Goal: Task Accomplishment & Management: Use online tool/utility

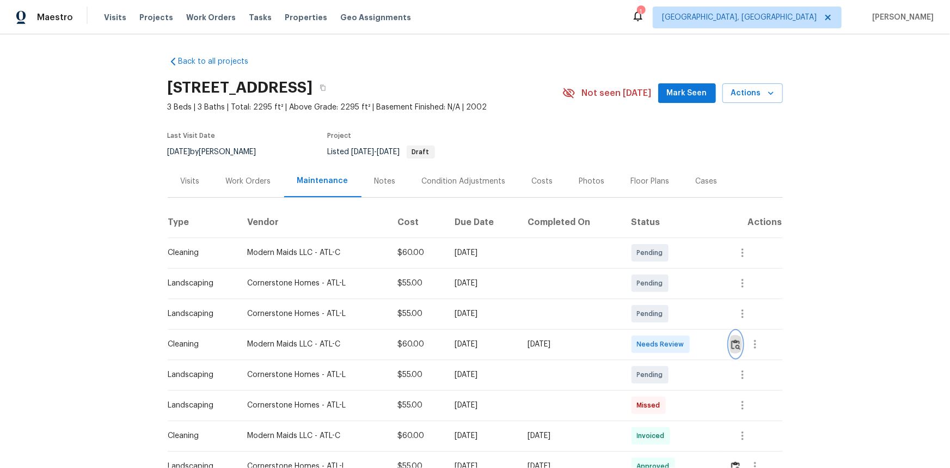
click at [675, 312] on img "button" at bounding box center [735, 344] width 9 height 10
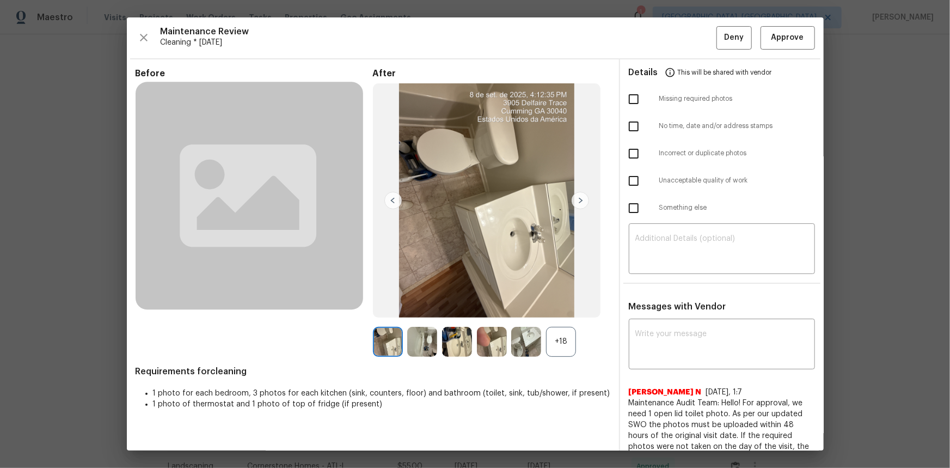
click at [560, 312] on div "+18" at bounding box center [561, 342] width 30 height 30
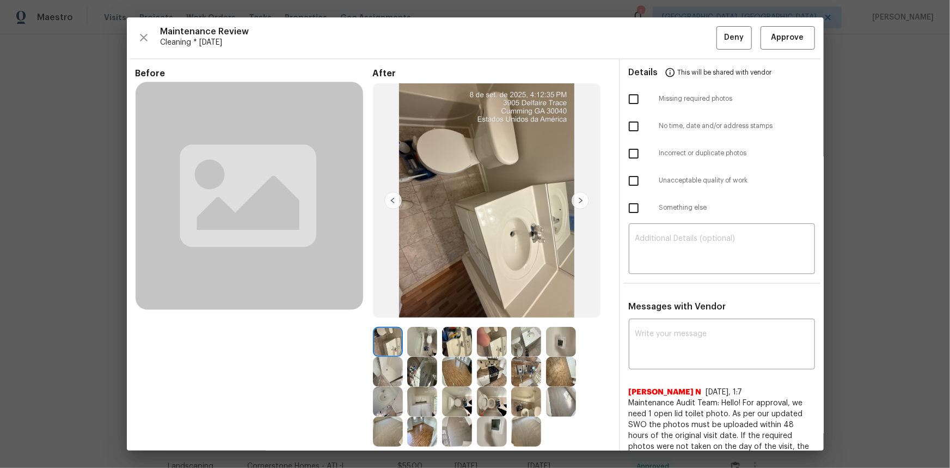
click at [551, 312] on img at bounding box center [561, 342] width 30 height 30
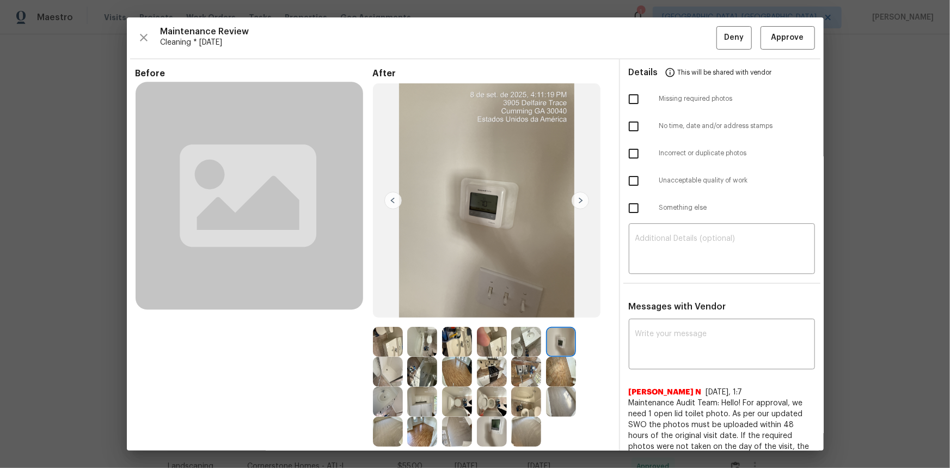
drag, startPoint x: 551, startPoint y: 341, endPoint x: 408, endPoint y: 210, distance: 193.8
click at [548, 312] on img at bounding box center [561, 342] width 30 height 30
click at [561, 312] on img at bounding box center [561, 342] width 30 height 30
click at [551, 312] on img at bounding box center [561, 342] width 30 height 30
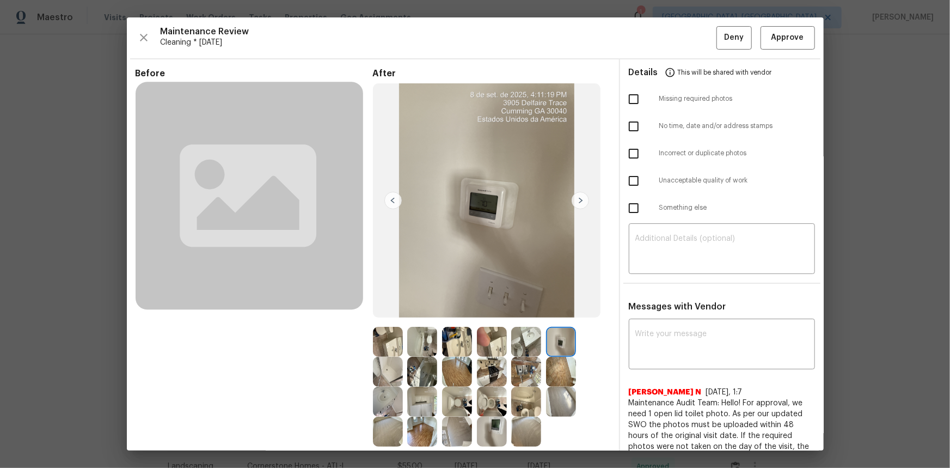
click at [551, 312] on img at bounding box center [561, 342] width 30 height 30
click at [560, 312] on img at bounding box center [561, 342] width 30 height 30
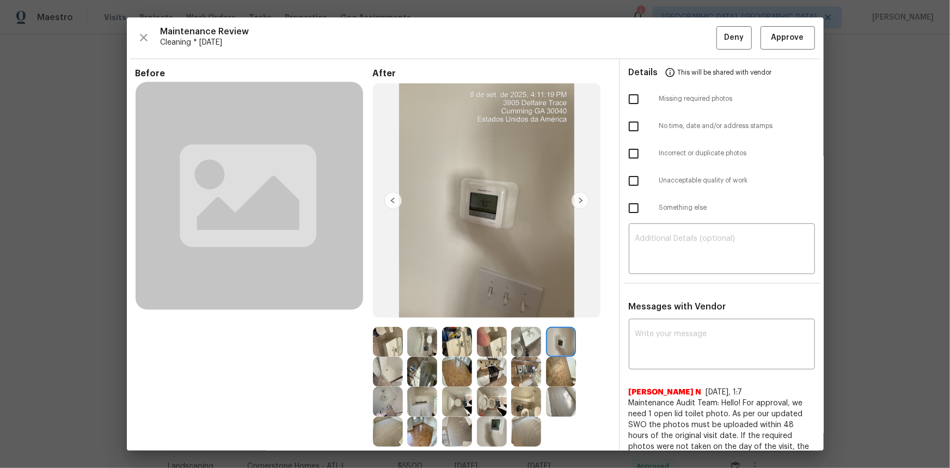
click at [560, 312] on img at bounding box center [561, 342] width 30 height 30
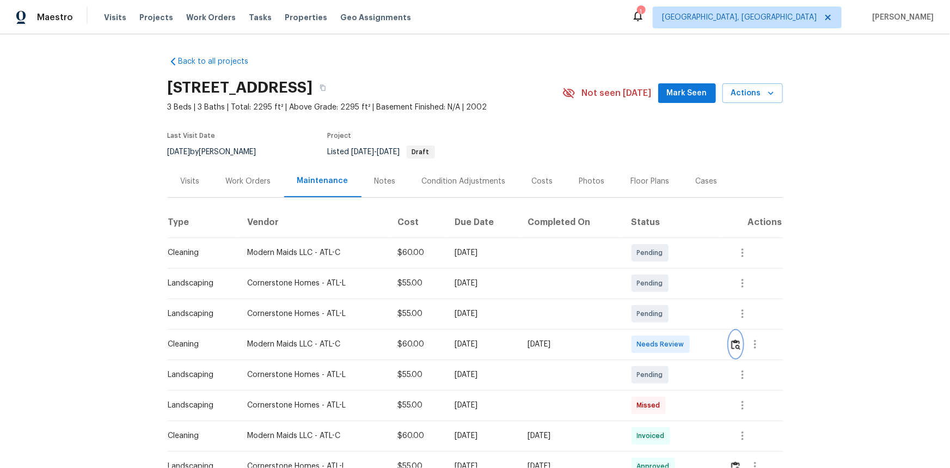
click at [675, 312] on img "button" at bounding box center [735, 344] width 9 height 10
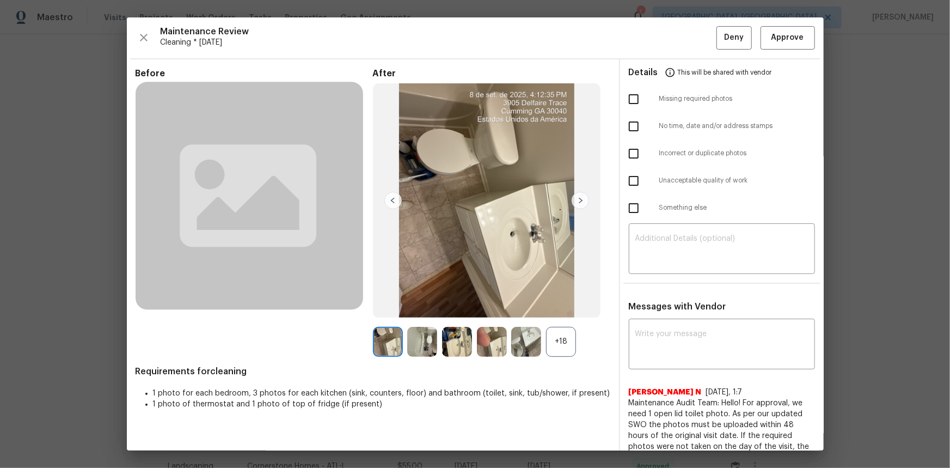
click at [561, 312] on div "+18" at bounding box center [561, 342] width 30 height 30
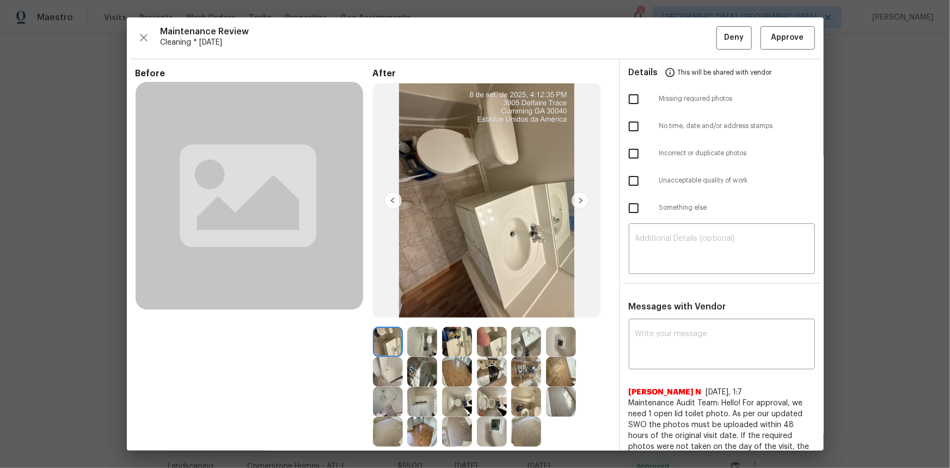
click at [555, 312] on img at bounding box center [561, 342] width 30 height 30
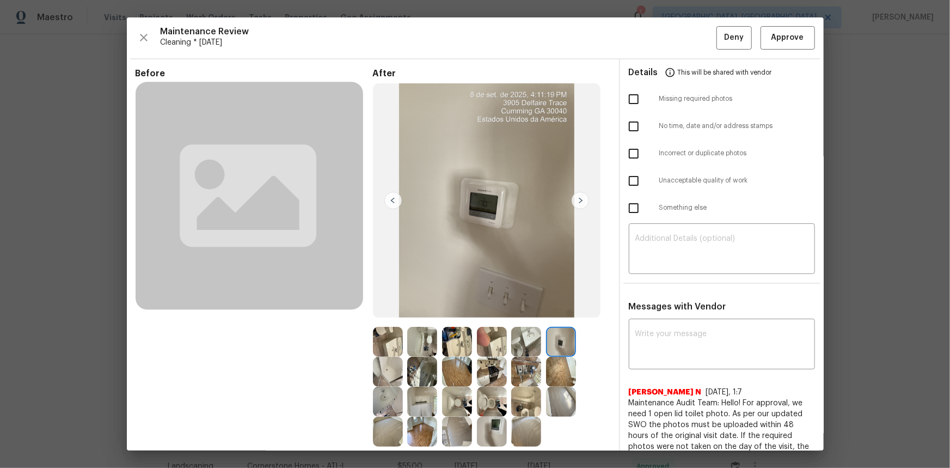
click at [555, 312] on img at bounding box center [561, 342] width 30 height 30
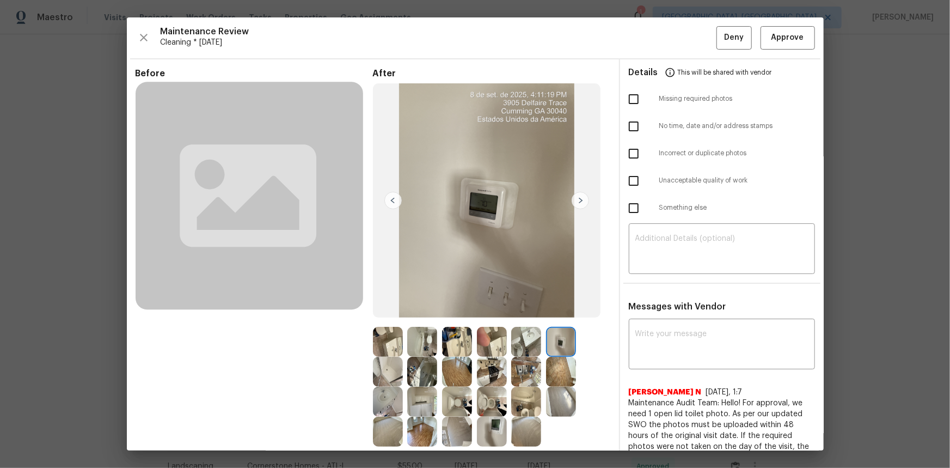
click at [555, 312] on img at bounding box center [561, 342] width 30 height 30
click at [563, 312] on img at bounding box center [561, 342] width 30 height 30
click at [557, 312] on img at bounding box center [561, 342] width 30 height 30
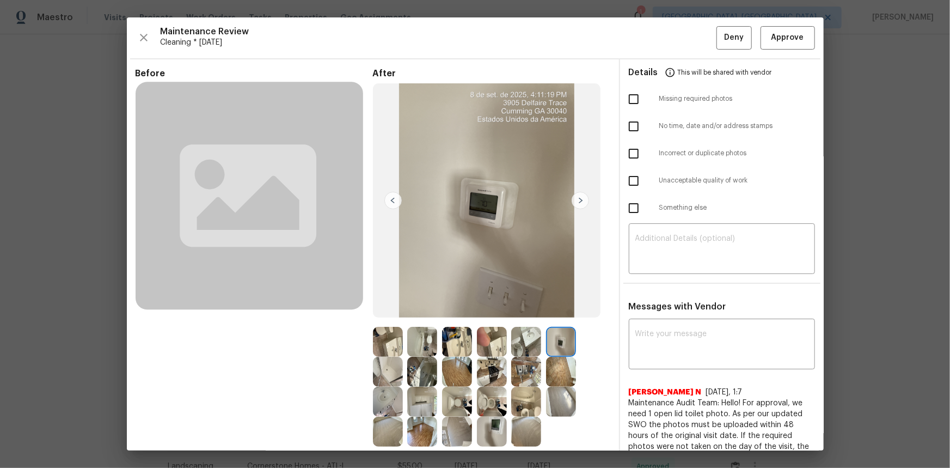
click at [557, 312] on img at bounding box center [561, 342] width 30 height 30
click at [551, 312] on img at bounding box center [561, 342] width 30 height 30
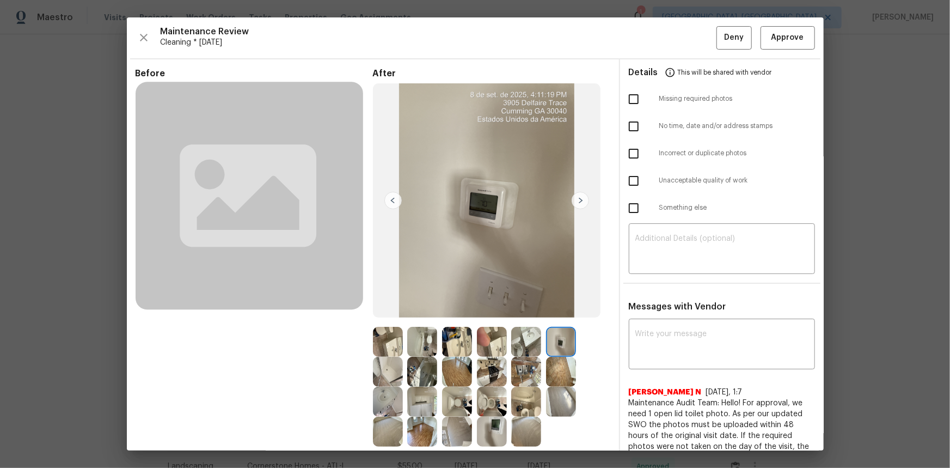
click at [551, 312] on img at bounding box center [561, 342] width 30 height 30
click at [552, 312] on img at bounding box center [561, 342] width 30 height 30
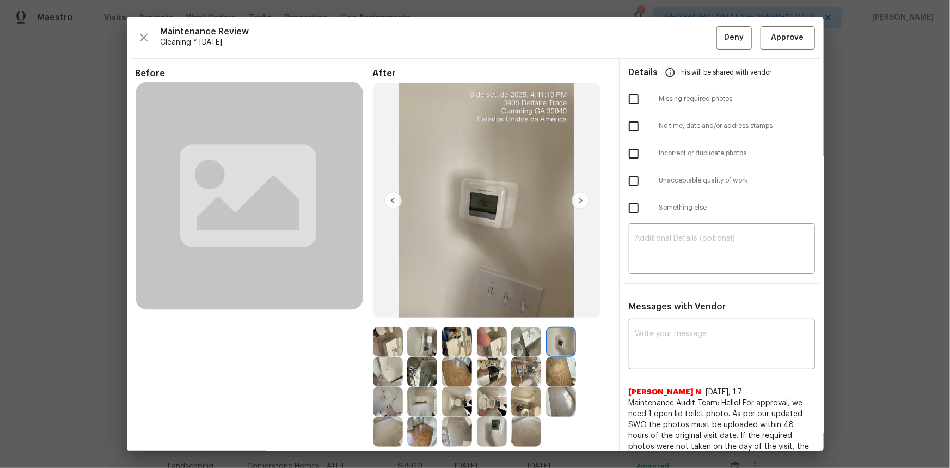
click at [552, 312] on img at bounding box center [561, 342] width 30 height 30
click at [675, 41] on span "Approve" at bounding box center [787, 38] width 33 height 14
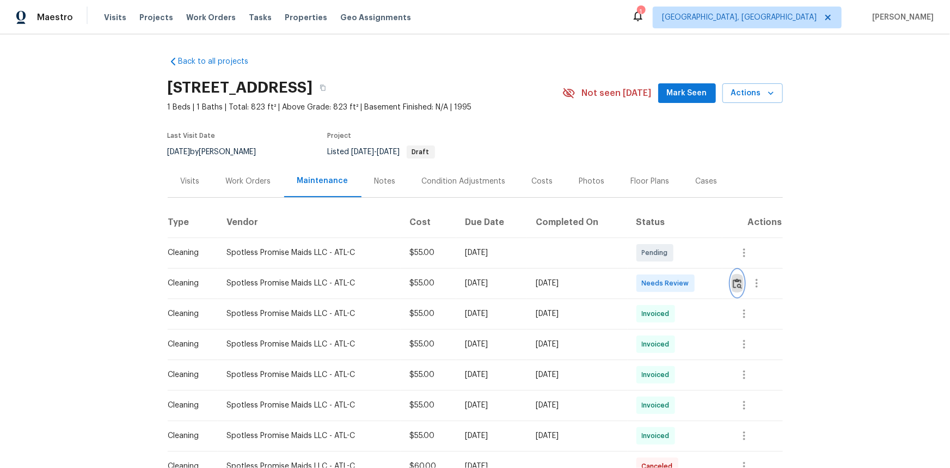
click at [738, 288] on img "button" at bounding box center [737, 283] width 9 height 10
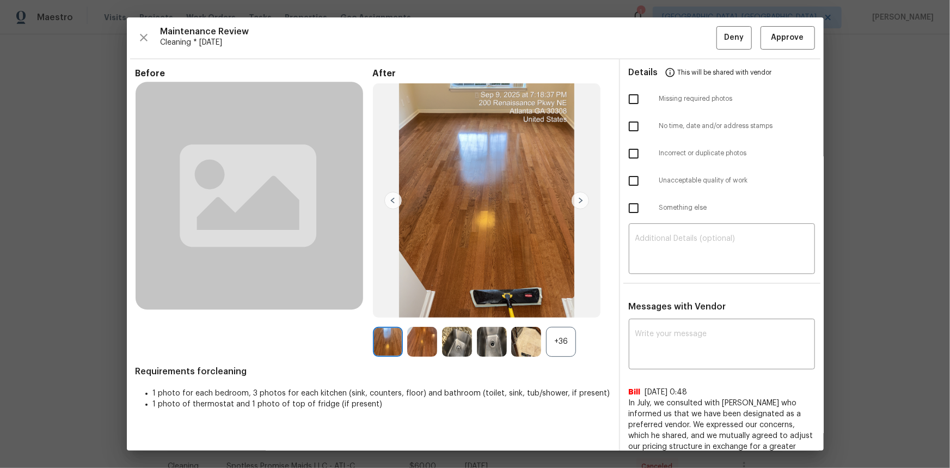
click at [559, 348] on div "+36" at bounding box center [561, 342] width 30 height 30
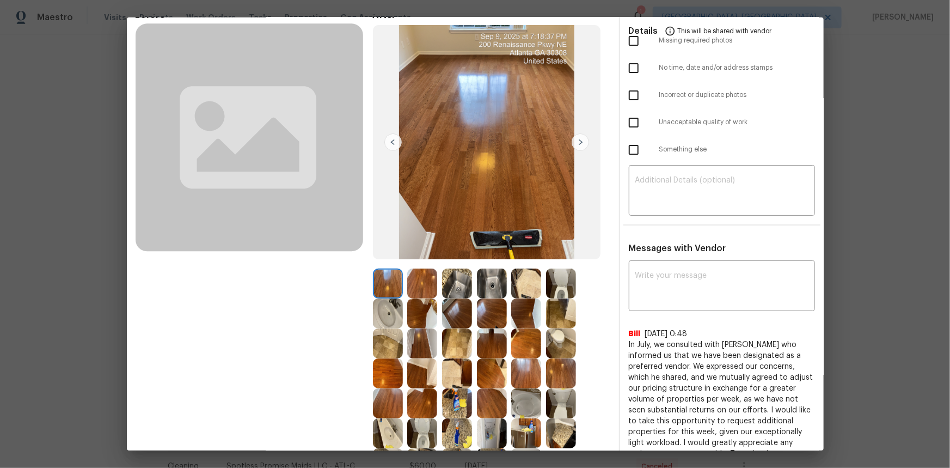
scroll to position [155, 0]
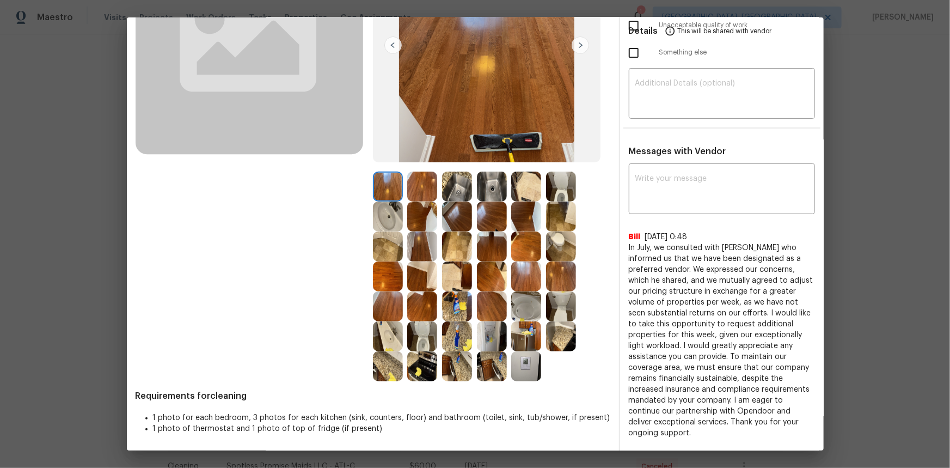
click at [518, 358] on img at bounding box center [526, 366] width 30 height 30
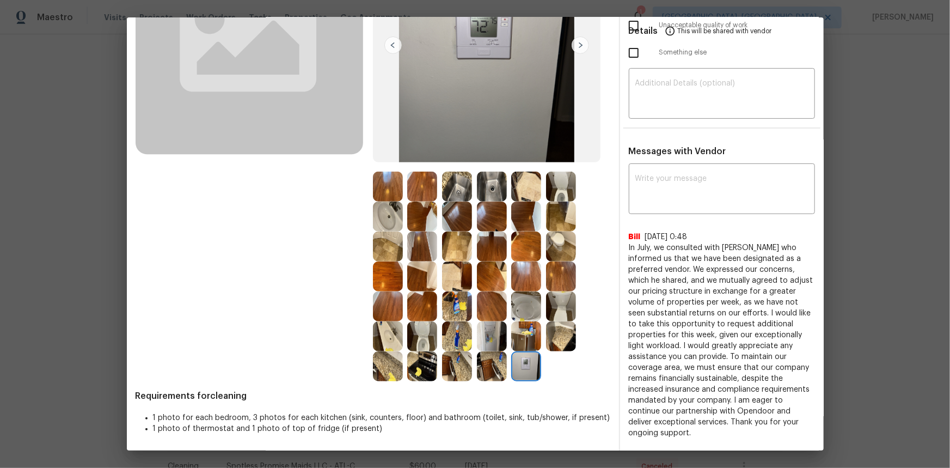
click at [518, 358] on img at bounding box center [526, 366] width 30 height 30
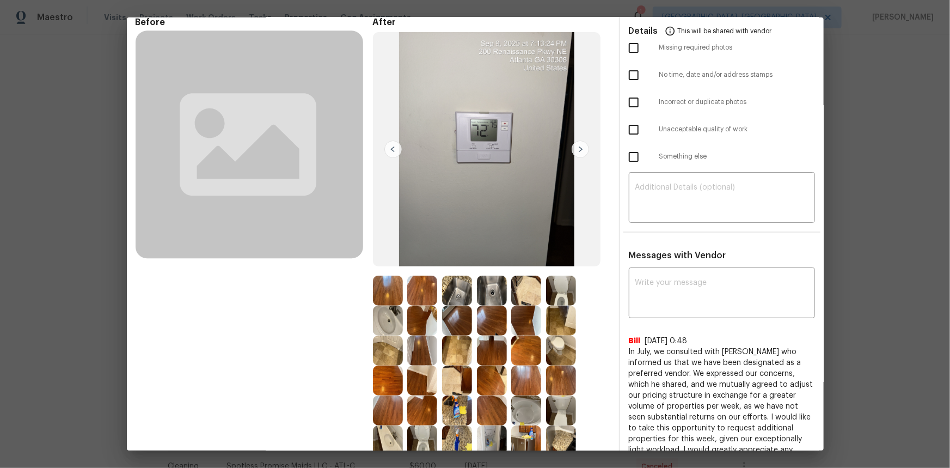
scroll to position [0, 0]
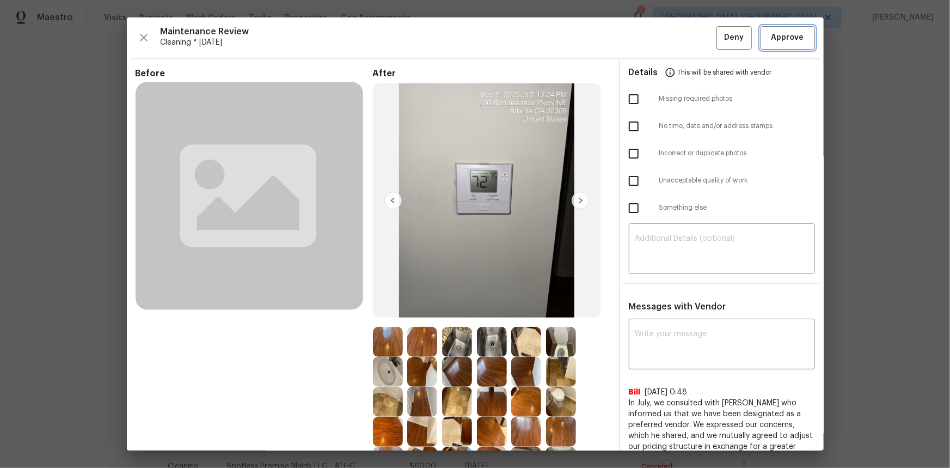
click at [793, 32] on span "Approve" at bounding box center [787, 38] width 33 height 14
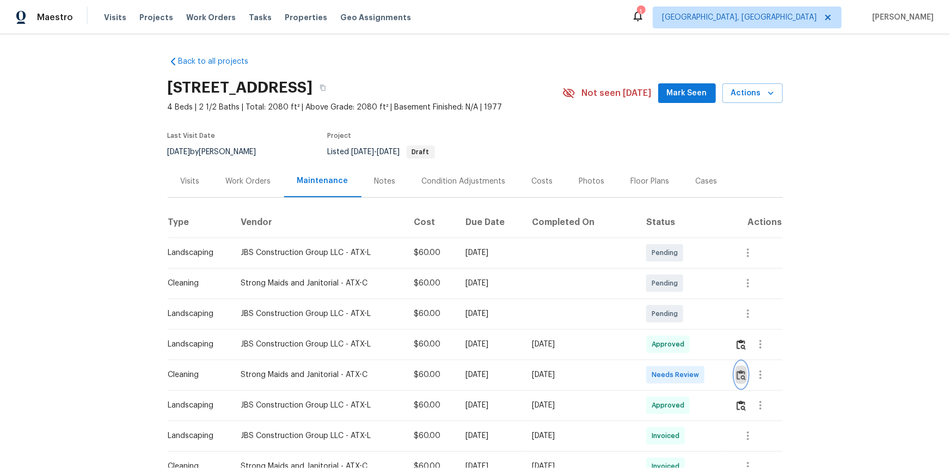
click at [675, 312] on img "button" at bounding box center [740, 375] width 9 height 10
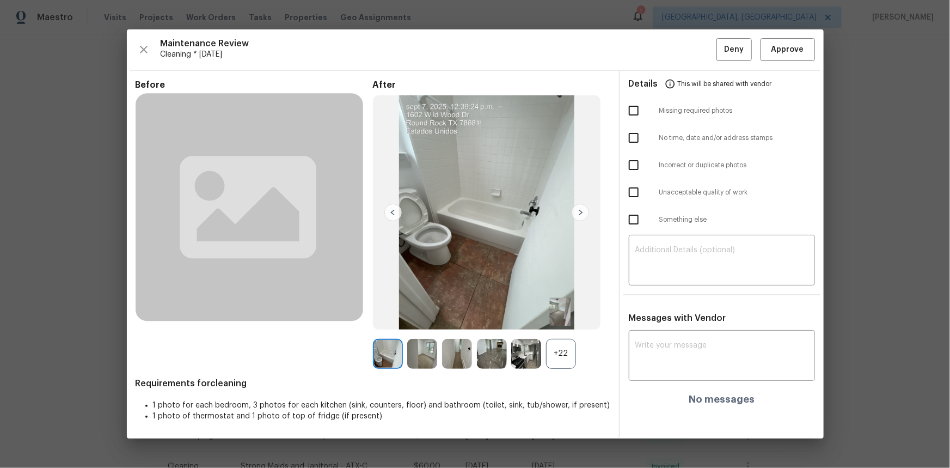
click at [566, 312] on div "+22" at bounding box center [561, 354] width 30 height 30
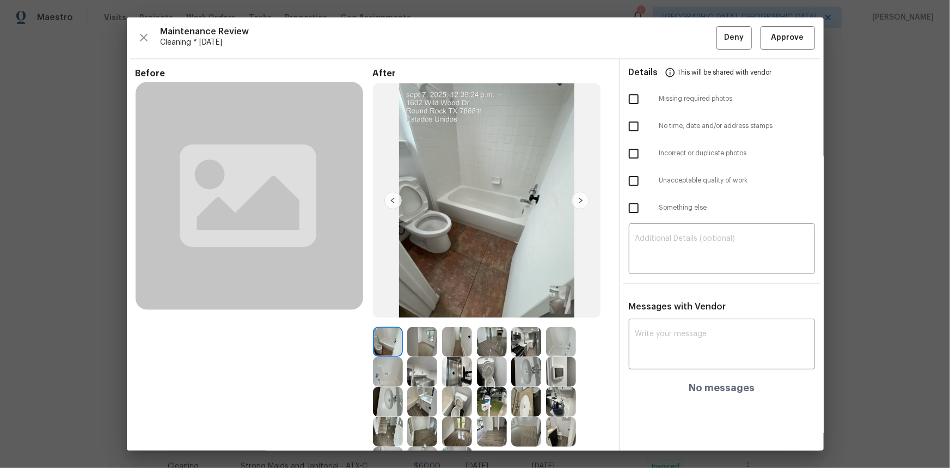
click at [552, 312] on img at bounding box center [561, 372] width 30 height 30
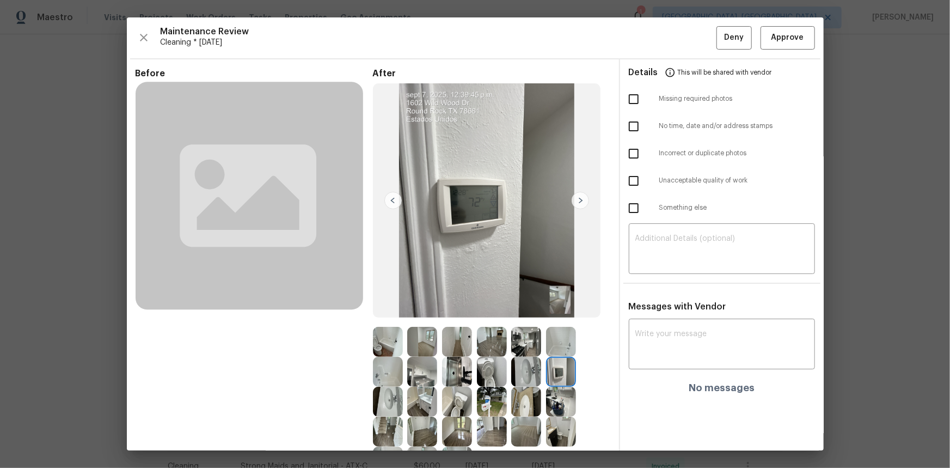
click at [552, 312] on img at bounding box center [561, 372] width 30 height 30
click at [675, 44] on button "Approve" at bounding box center [787, 37] width 54 height 23
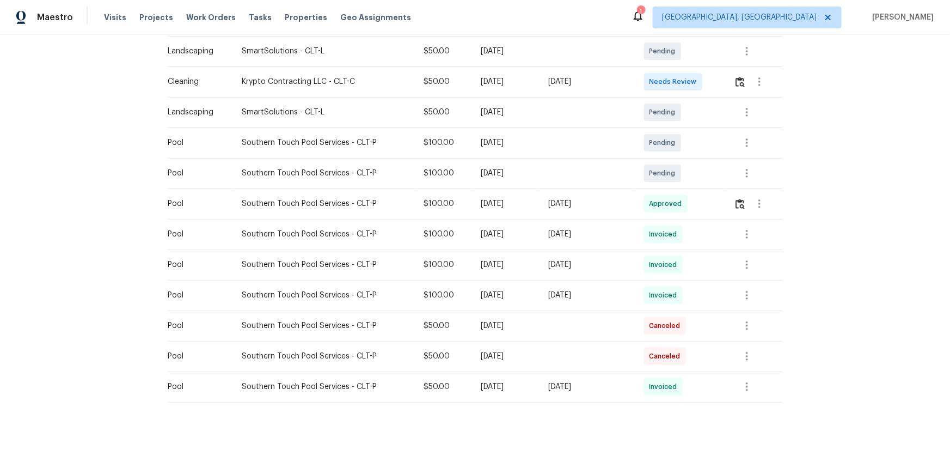
scroll to position [52, 0]
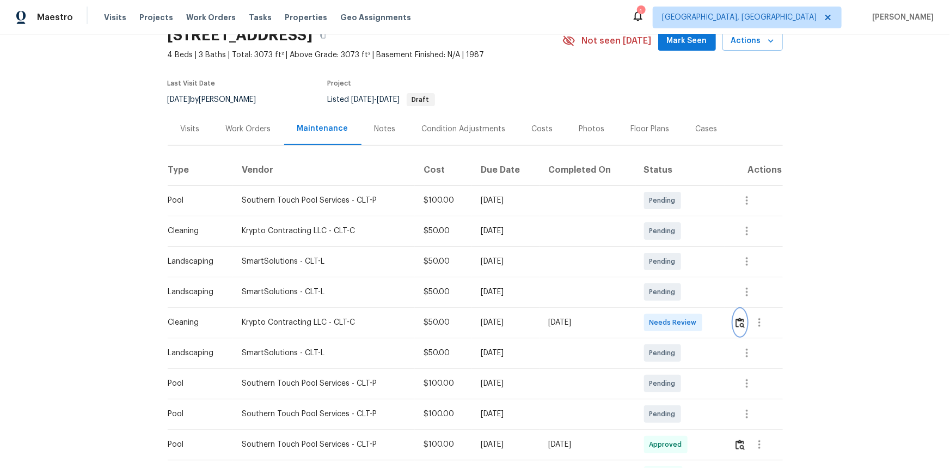
click at [736, 324] on img "button" at bounding box center [739, 322] width 9 height 10
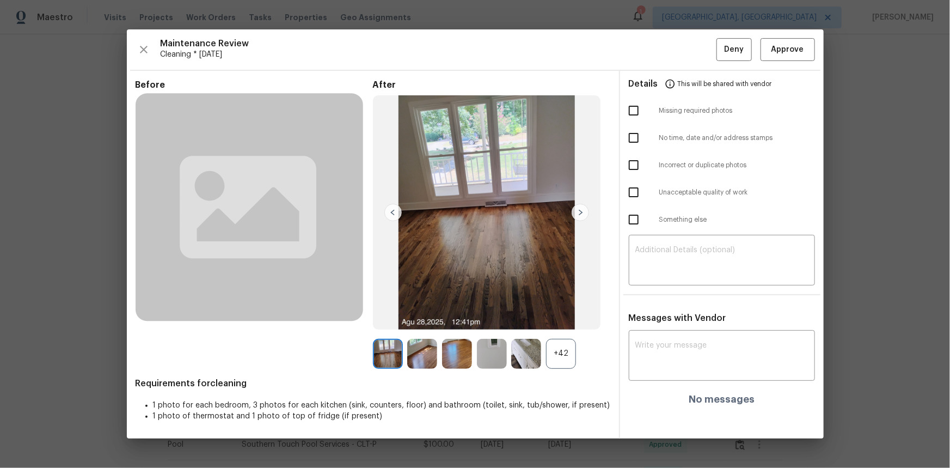
click at [455, 328] on div "After +42" at bounding box center [491, 223] width 237 height 288
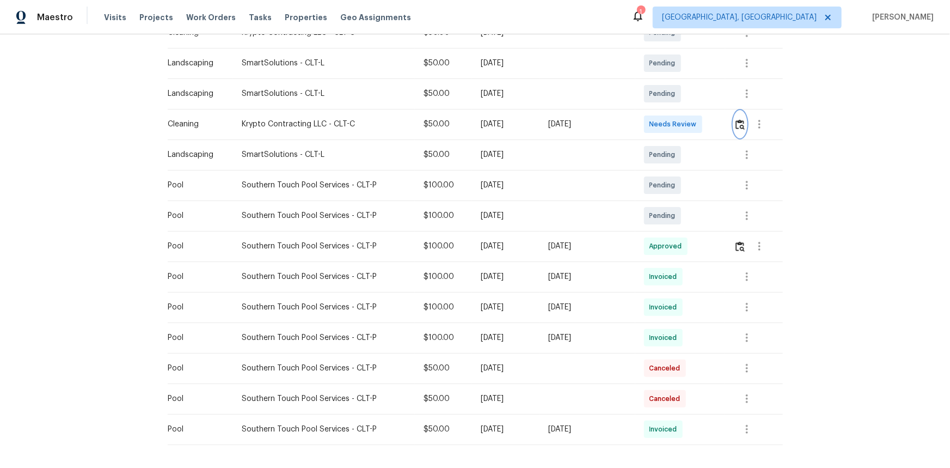
scroll to position [151, 0]
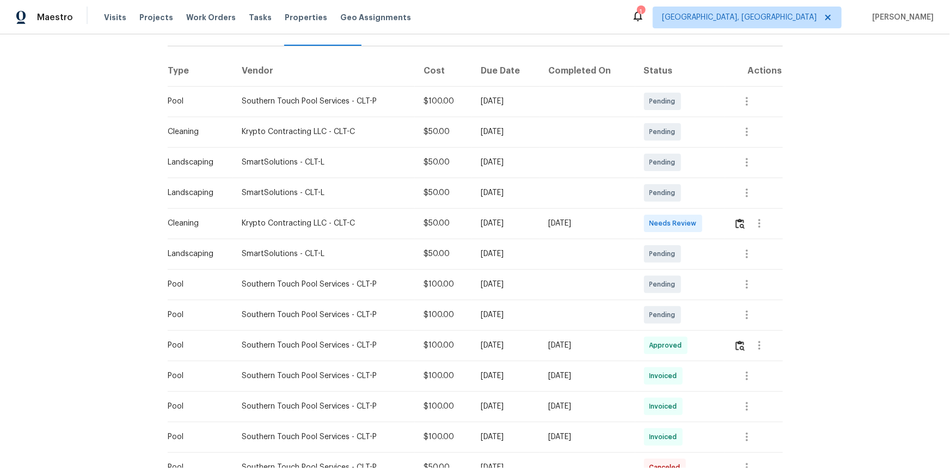
click at [789, 234] on div "Back to all projects 1047 Mallard Dr, Rock Hill, SC 29732 4 Beds | 3 Baths | To…" at bounding box center [475, 250] width 950 height 433
click at [739, 223] on img "button" at bounding box center [739, 223] width 9 height 10
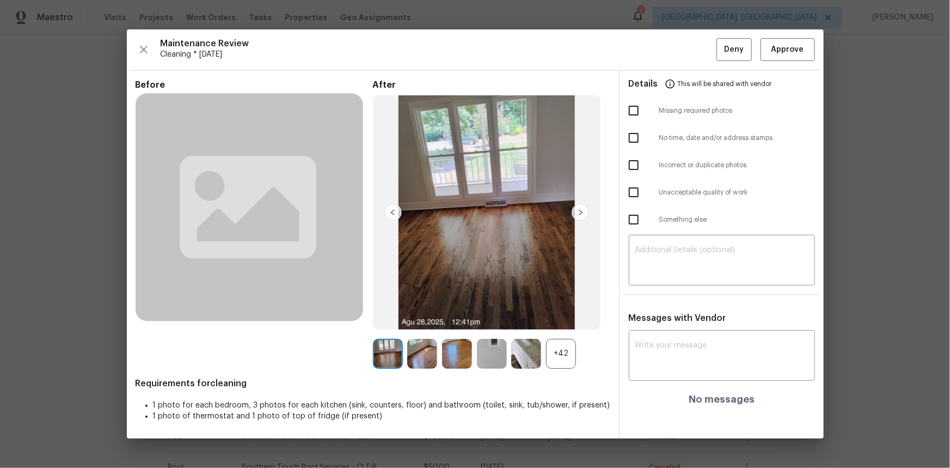
click at [563, 355] on div "+42" at bounding box center [561, 354] width 30 height 30
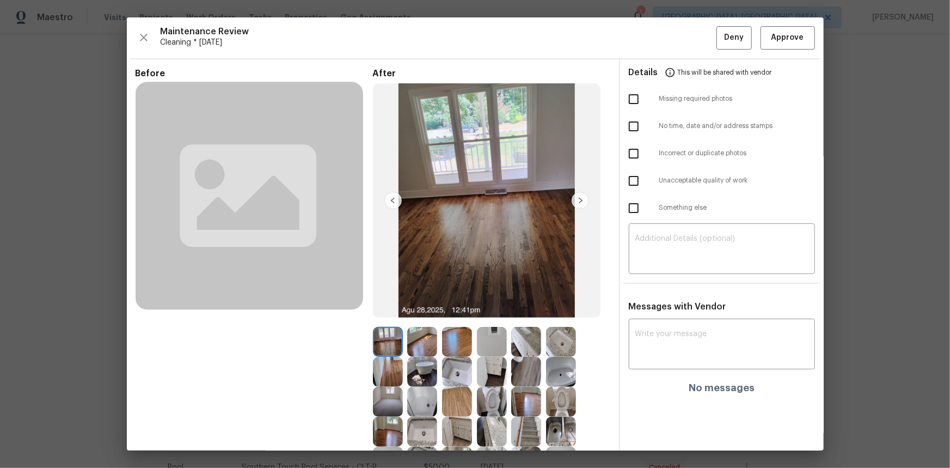
click at [492, 346] on img at bounding box center [492, 342] width 30 height 30
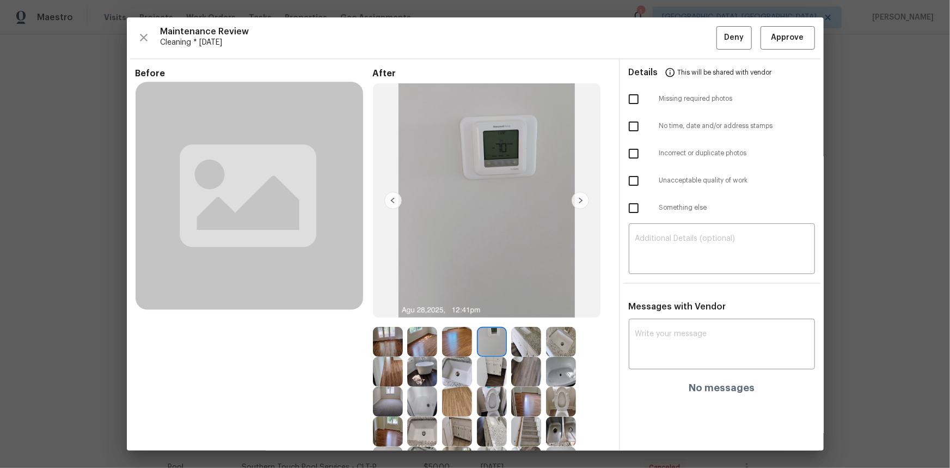
click at [426, 359] on img at bounding box center [422, 372] width 30 height 30
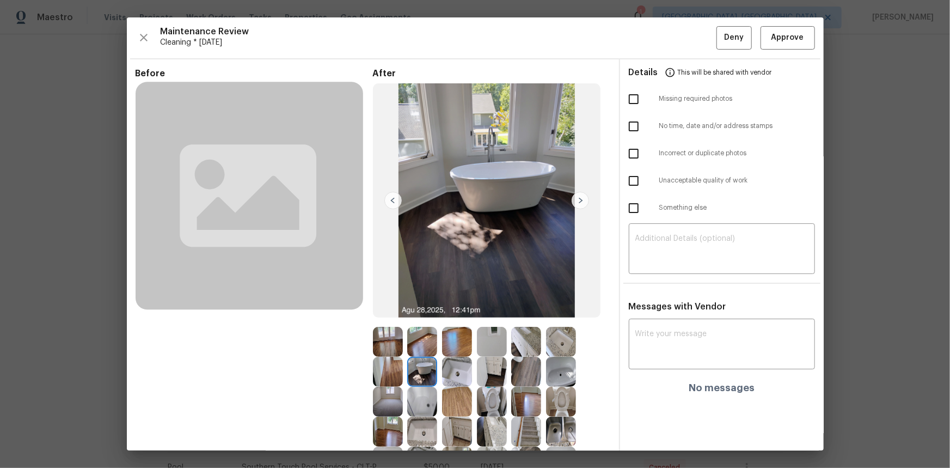
click at [460, 366] on img at bounding box center [457, 372] width 30 height 30
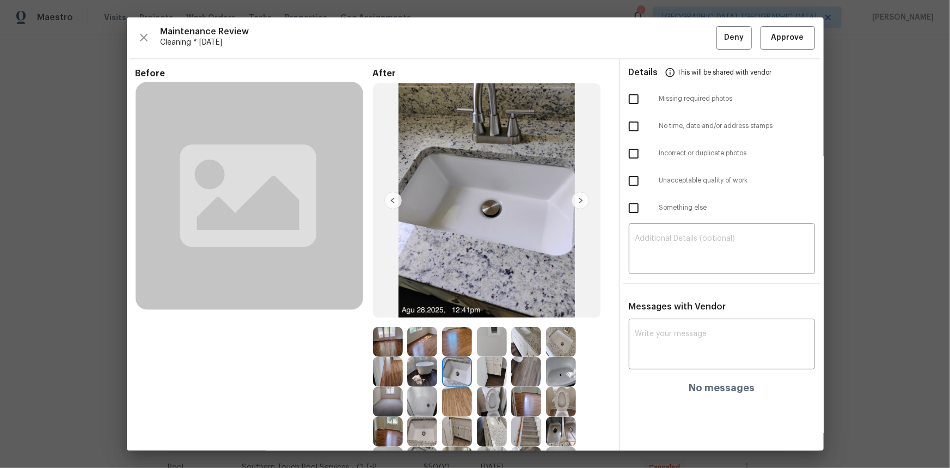
click at [498, 368] on img at bounding box center [492, 372] width 30 height 30
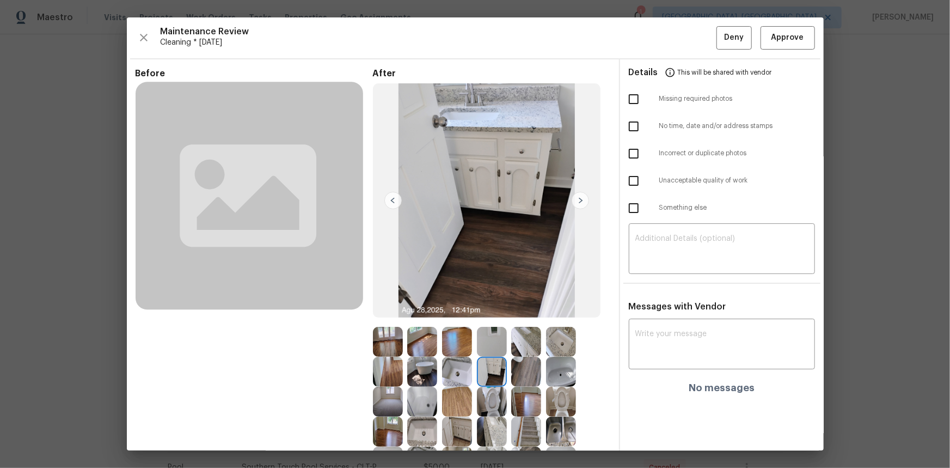
click at [549, 370] on img at bounding box center [561, 372] width 30 height 30
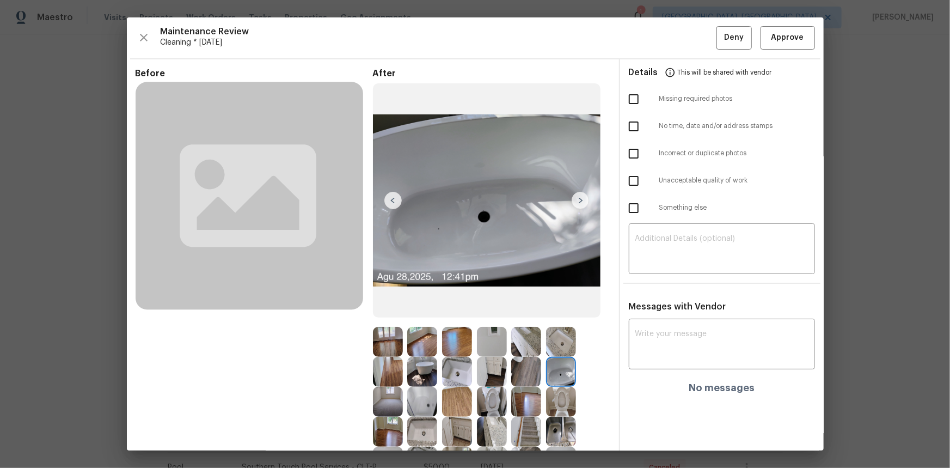
click at [540, 398] on div at bounding box center [528, 401] width 35 height 30
click at [481, 413] on img at bounding box center [492, 401] width 30 height 30
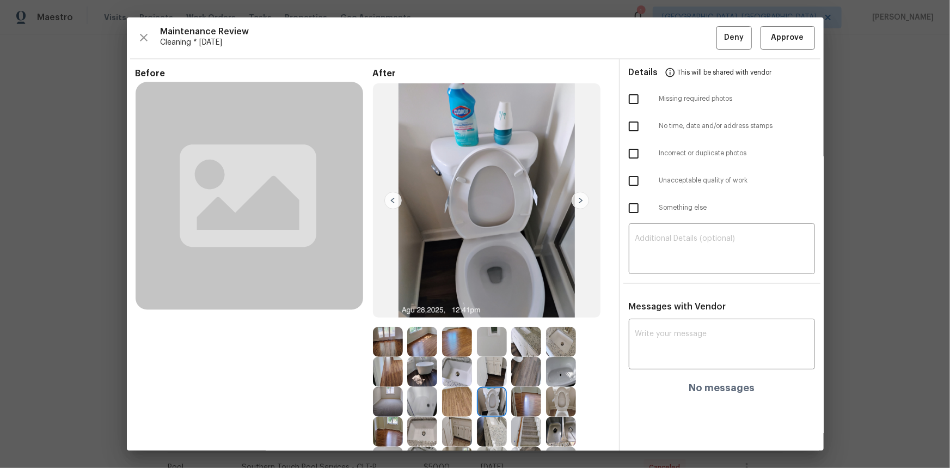
click at [421, 414] on img at bounding box center [422, 401] width 30 height 30
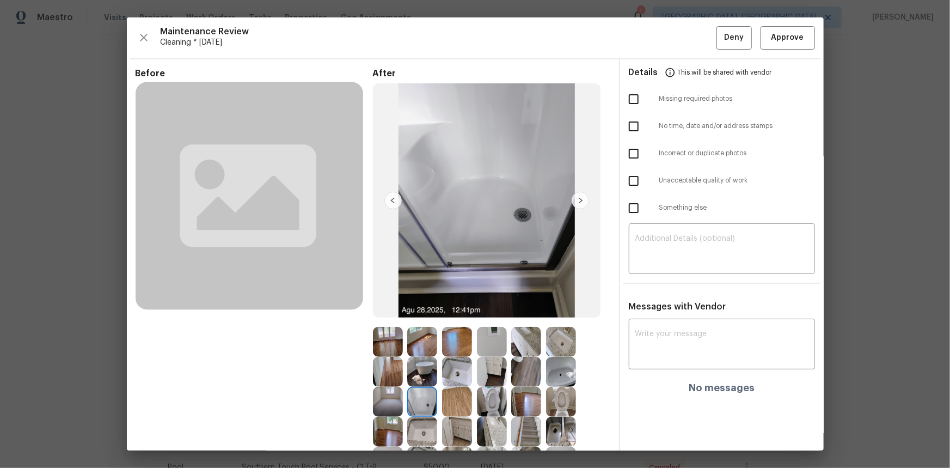
click at [410, 395] on img at bounding box center [422, 401] width 30 height 30
click at [407, 370] on img at bounding box center [422, 372] width 30 height 30
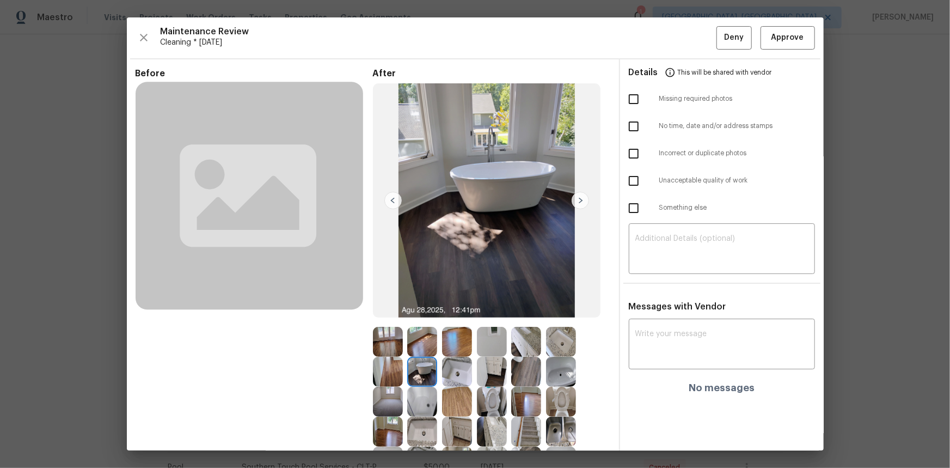
click at [385, 401] on img at bounding box center [388, 401] width 30 height 30
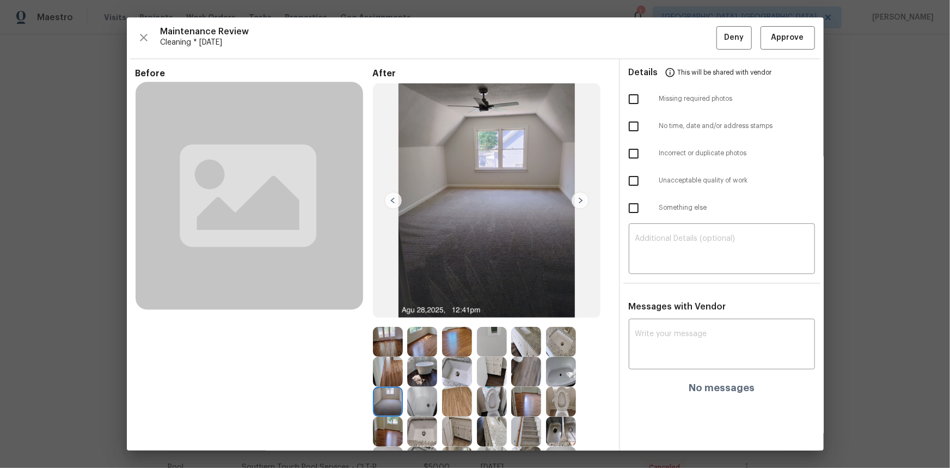
click at [451, 376] on img at bounding box center [457, 372] width 30 height 30
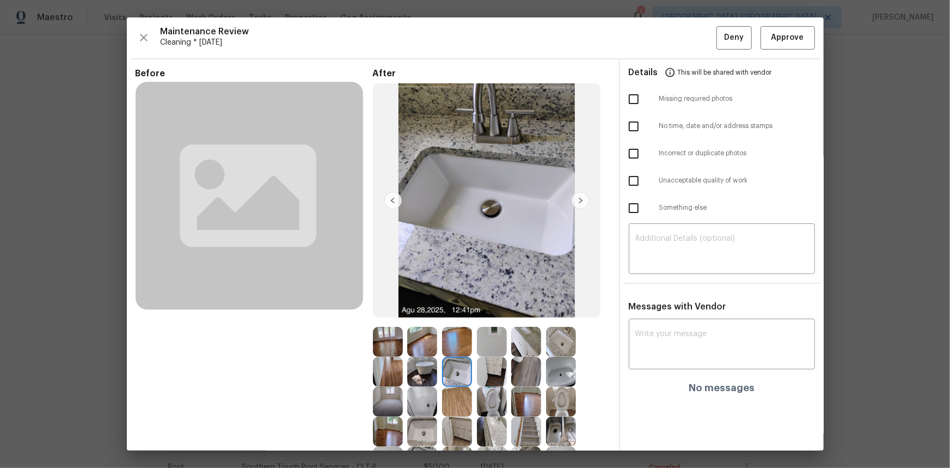
click at [477, 353] on img at bounding box center [492, 342] width 30 height 30
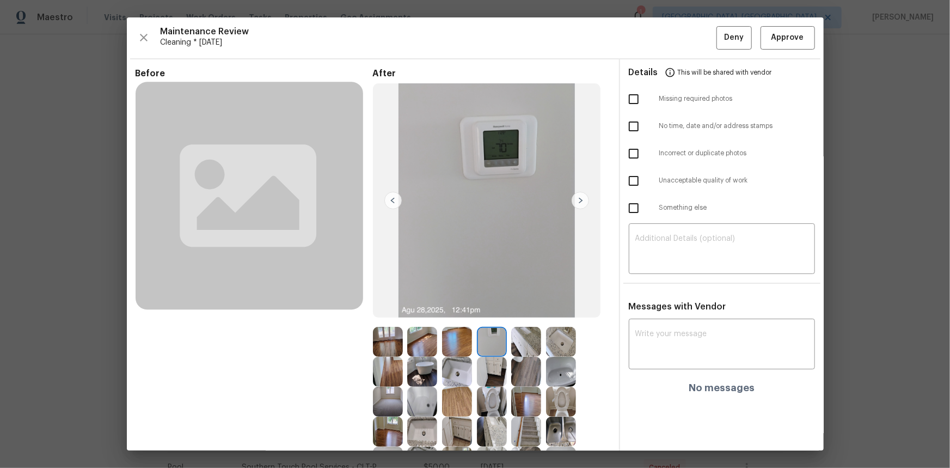
click at [526, 376] on img at bounding box center [526, 372] width 30 height 30
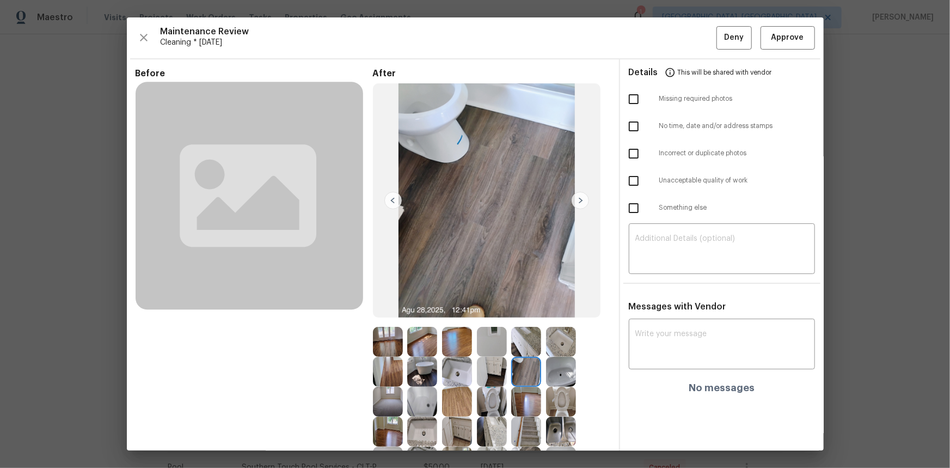
click at [511, 428] on img at bounding box center [526, 431] width 30 height 30
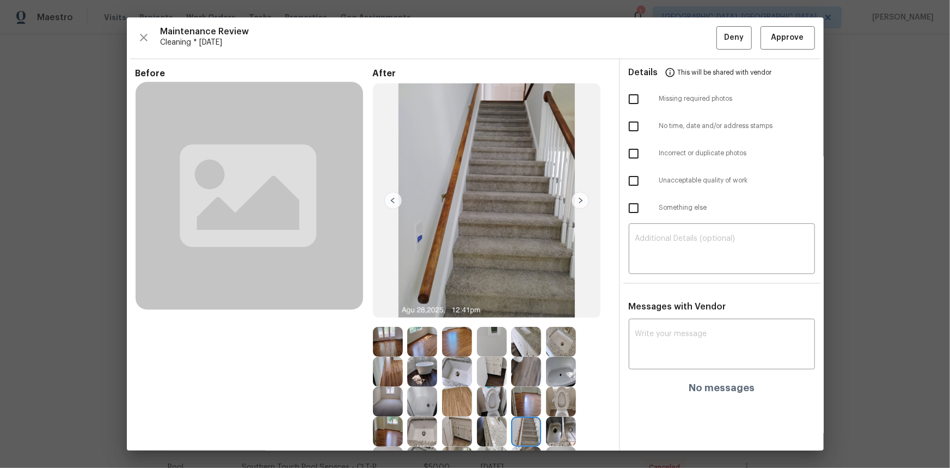
click at [448, 416] on img at bounding box center [457, 431] width 30 height 30
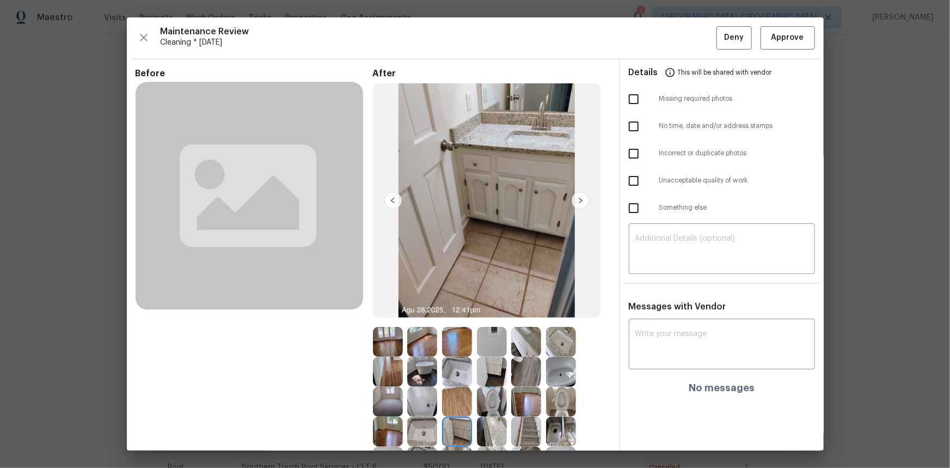
click at [415, 366] on img at bounding box center [422, 372] width 30 height 30
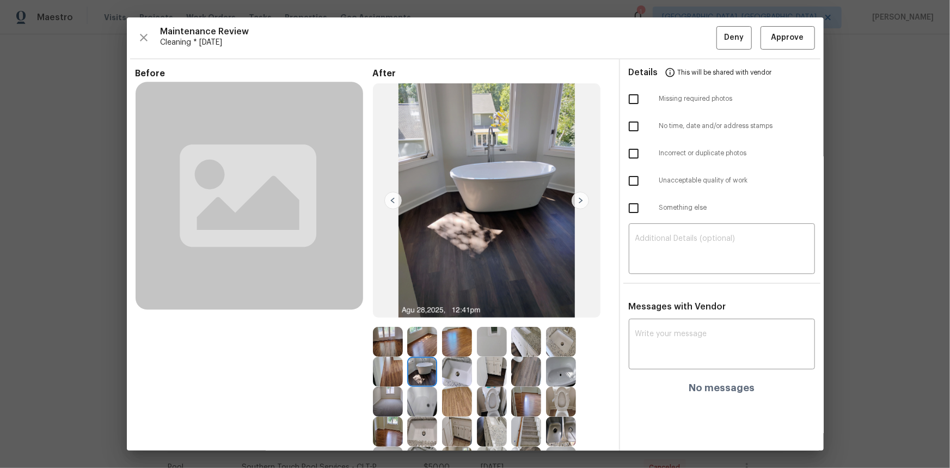
click at [387, 340] on img at bounding box center [388, 342] width 30 height 30
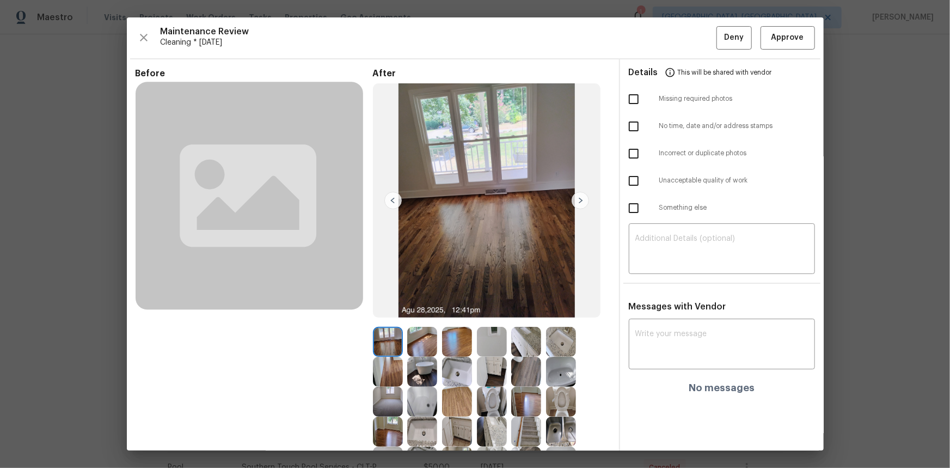
click at [576, 196] on img at bounding box center [580, 200] width 17 height 17
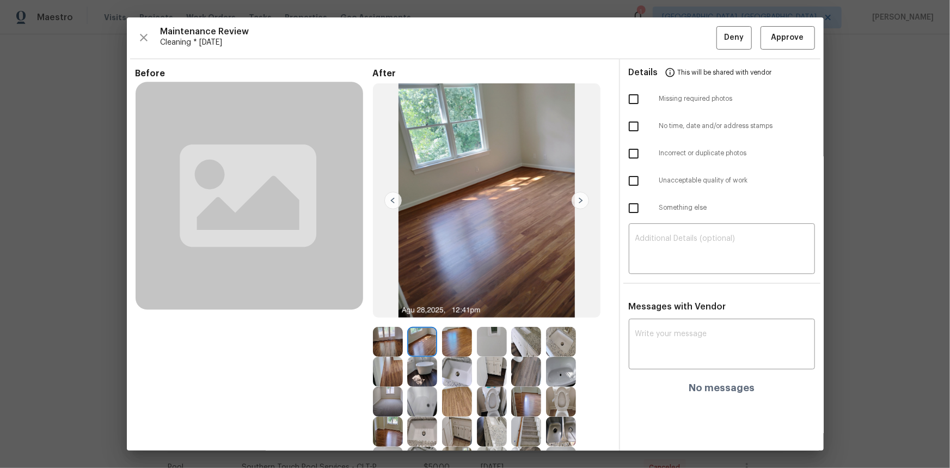
click at [576, 196] on img at bounding box center [580, 200] width 17 height 17
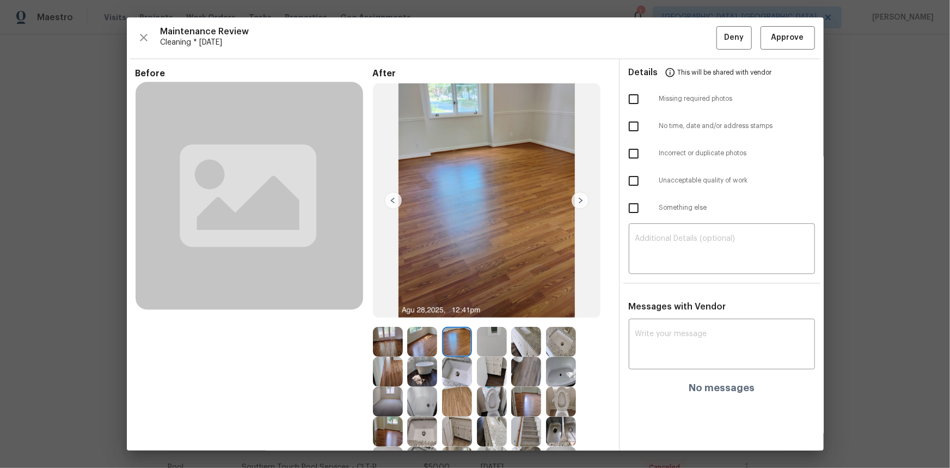
click at [576, 196] on img at bounding box center [580, 200] width 17 height 17
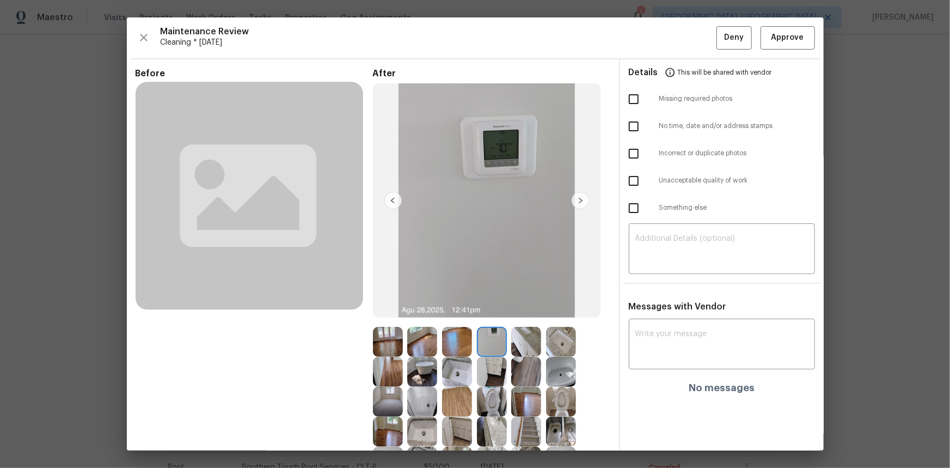
click at [576, 196] on img at bounding box center [580, 200] width 17 height 17
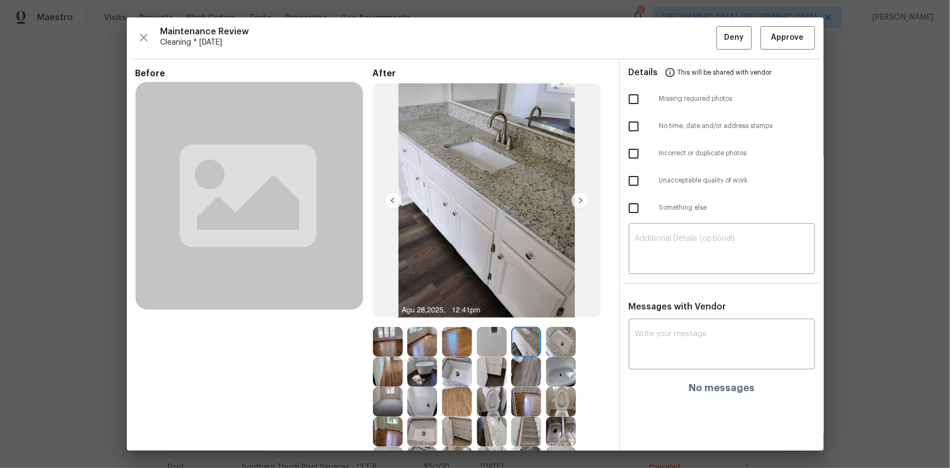
click at [576, 196] on img at bounding box center [580, 200] width 17 height 17
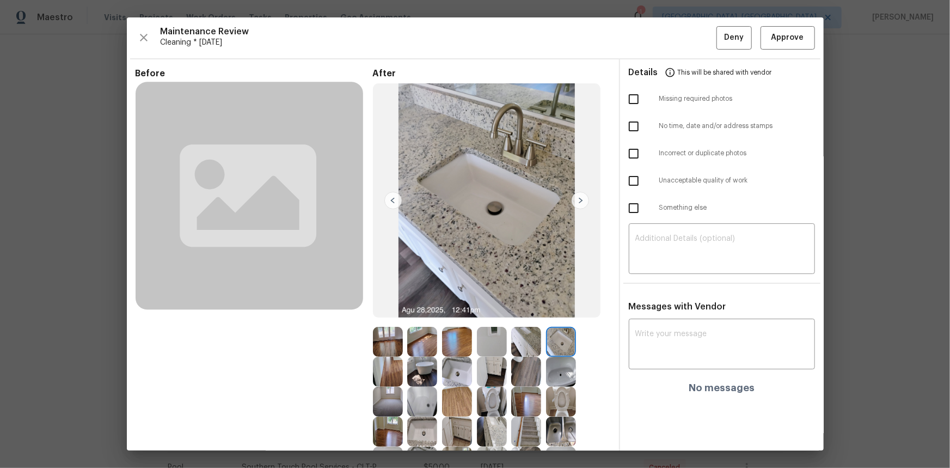
click at [576, 196] on img at bounding box center [580, 200] width 17 height 17
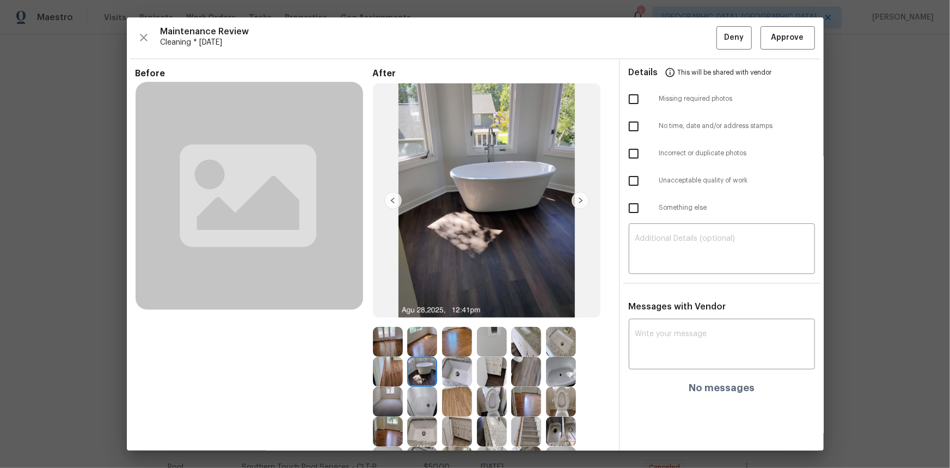
click at [576, 196] on img at bounding box center [580, 200] width 17 height 17
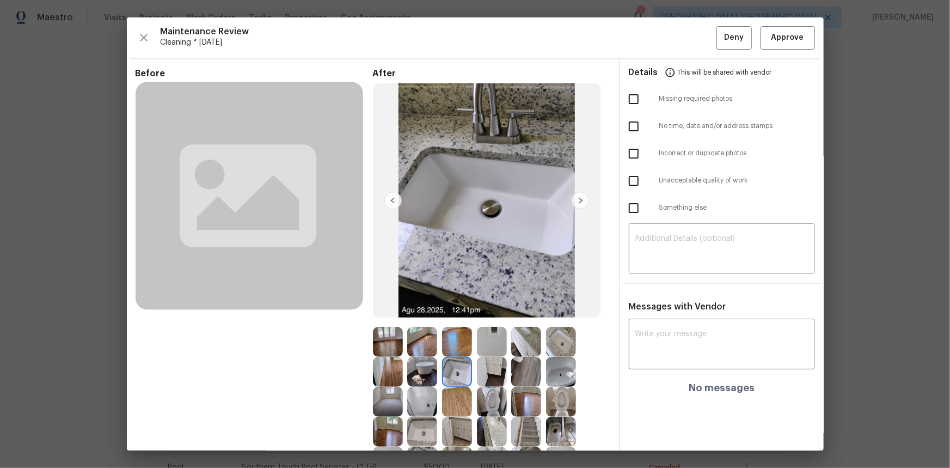
click at [576, 196] on img at bounding box center [580, 200] width 17 height 17
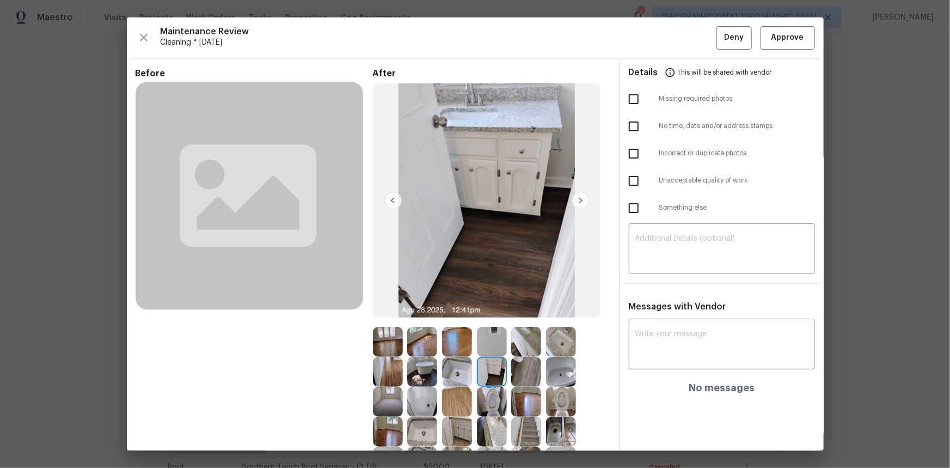
click at [576, 196] on img at bounding box center [580, 200] width 17 height 17
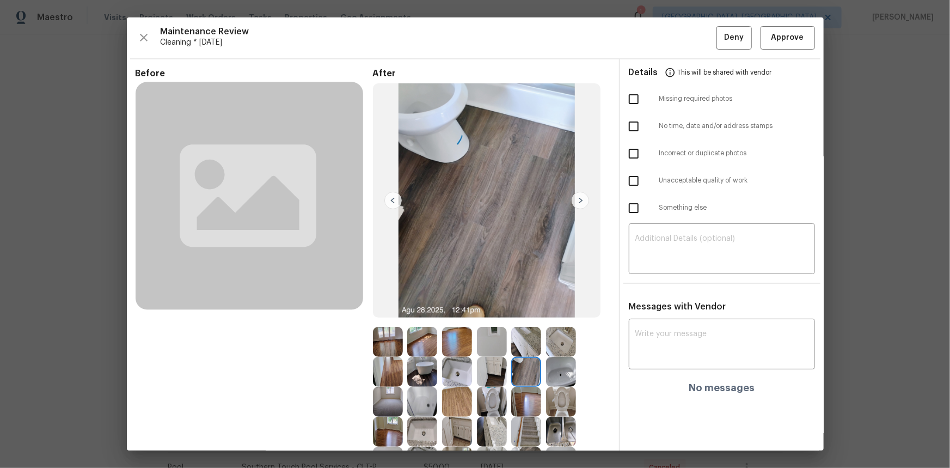
click at [576, 196] on img at bounding box center [580, 200] width 17 height 17
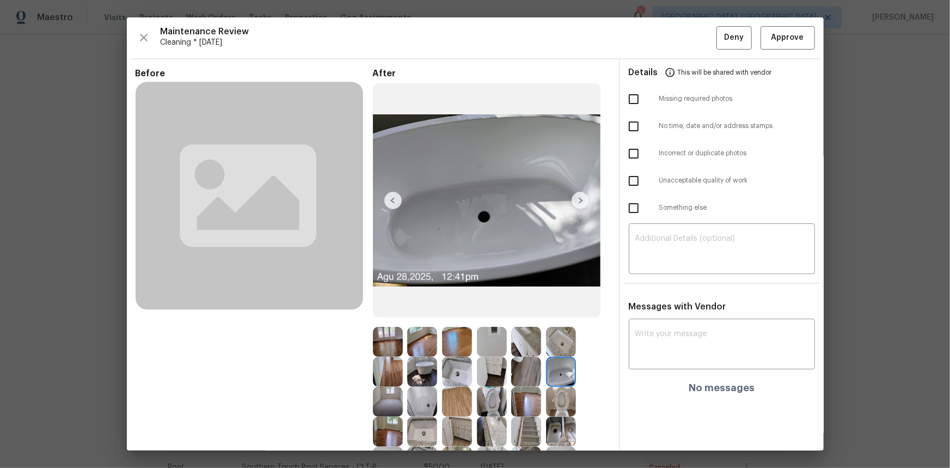
click at [576, 196] on img at bounding box center [580, 200] width 17 height 17
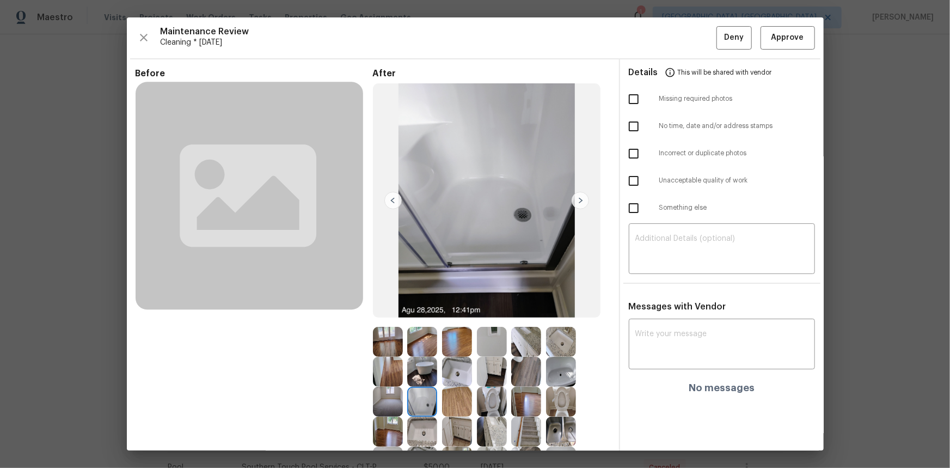
click at [576, 196] on img at bounding box center [580, 200] width 17 height 17
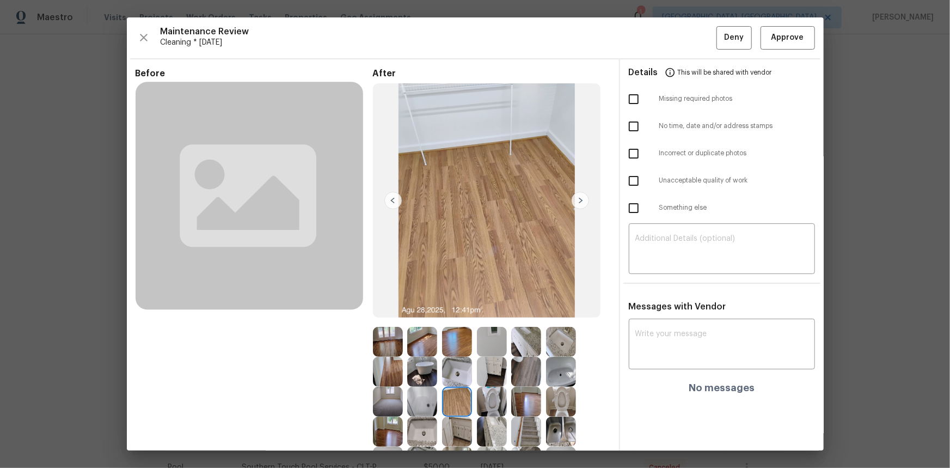
click at [576, 196] on img at bounding box center [580, 200] width 17 height 17
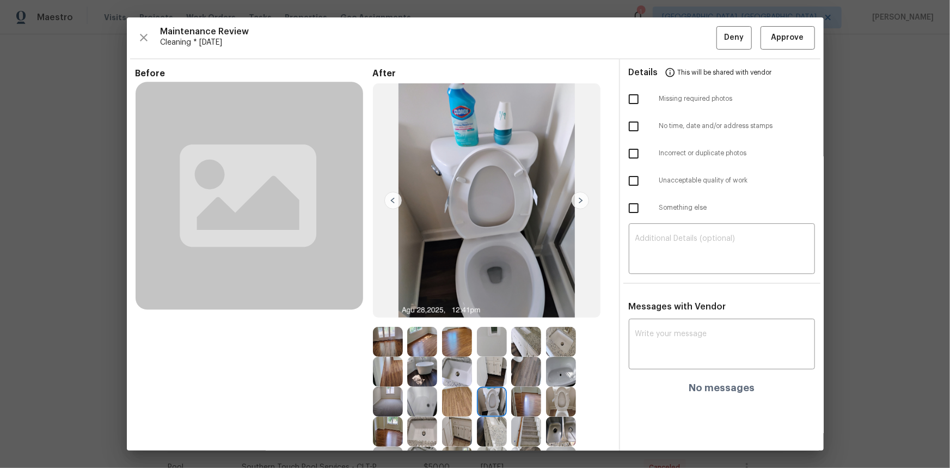
click at [576, 196] on img at bounding box center [580, 200] width 17 height 17
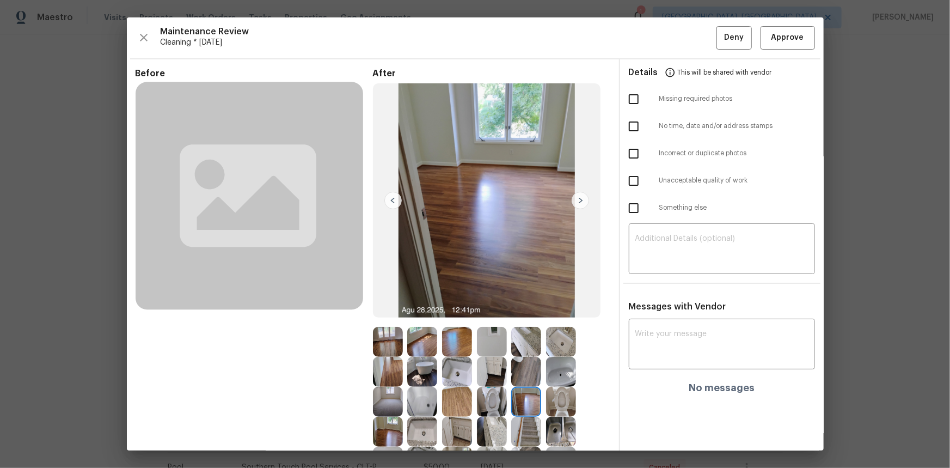
click at [576, 196] on img at bounding box center [580, 200] width 17 height 17
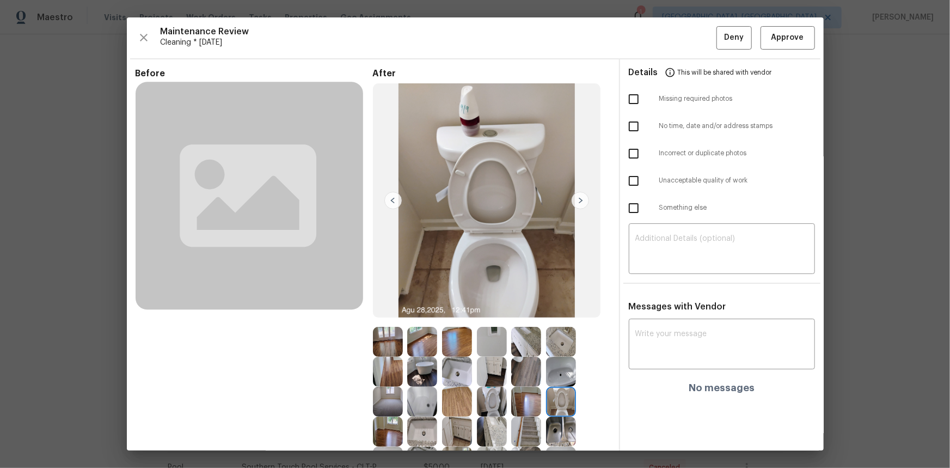
click at [576, 196] on img at bounding box center [580, 200] width 17 height 17
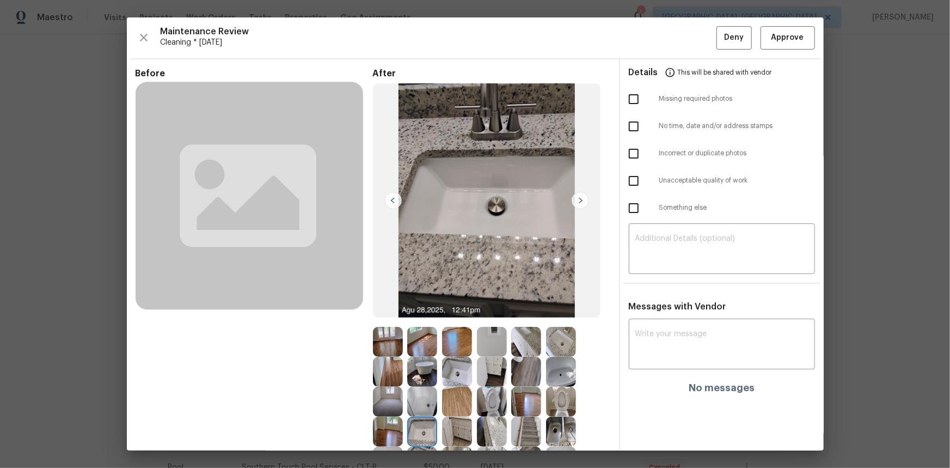
click at [576, 196] on img at bounding box center [580, 200] width 17 height 17
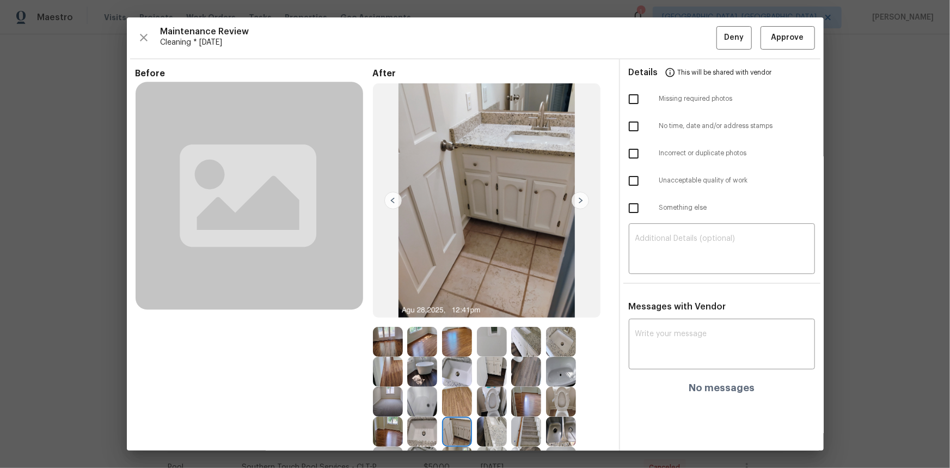
click at [576, 196] on img at bounding box center [580, 200] width 17 height 17
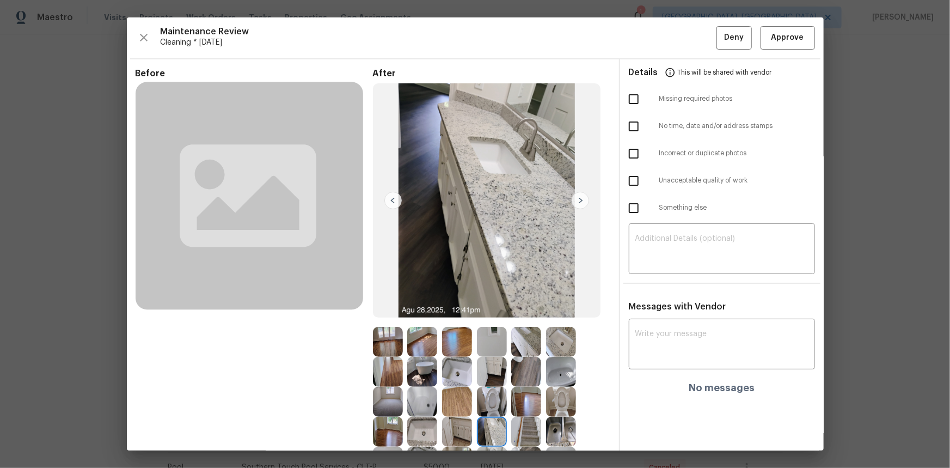
click at [576, 196] on img at bounding box center [580, 200] width 17 height 17
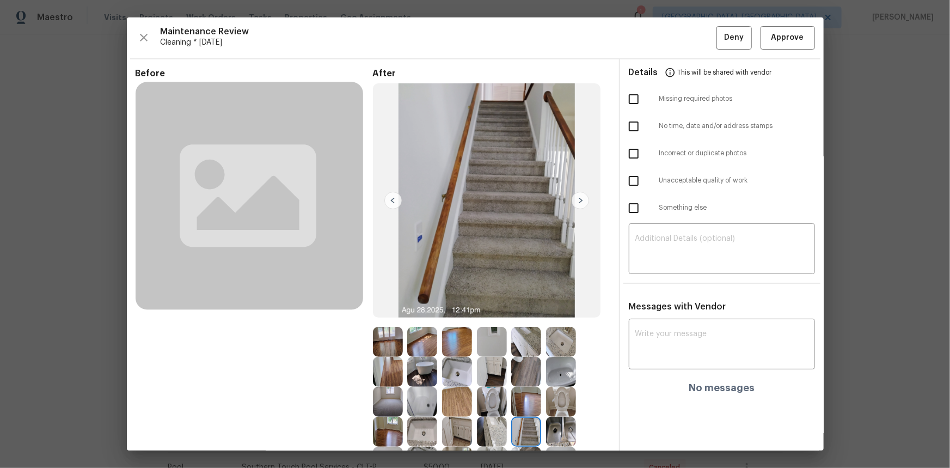
click at [576, 196] on img at bounding box center [580, 200] width 17 height 17
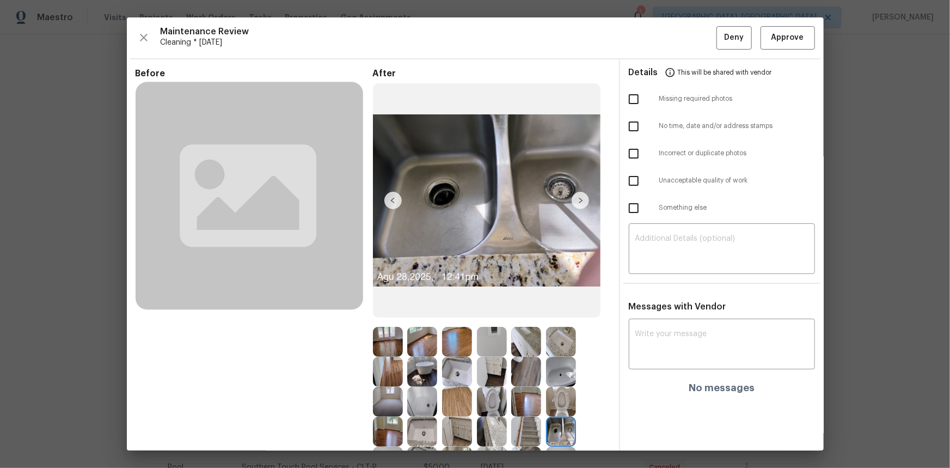
click at [576, 196] on img at bounding box center [580, 200] width 17 height 17
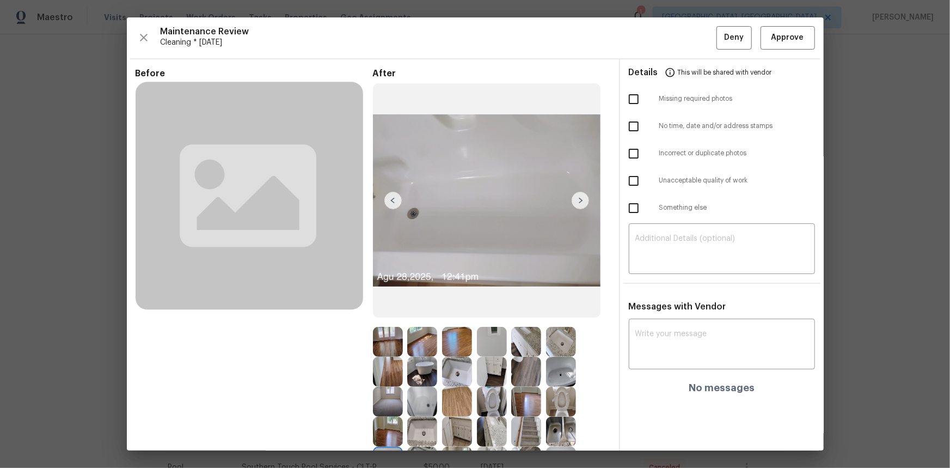
click at [576, 196] on img at bounding box center [580, 200] width 17 height 17
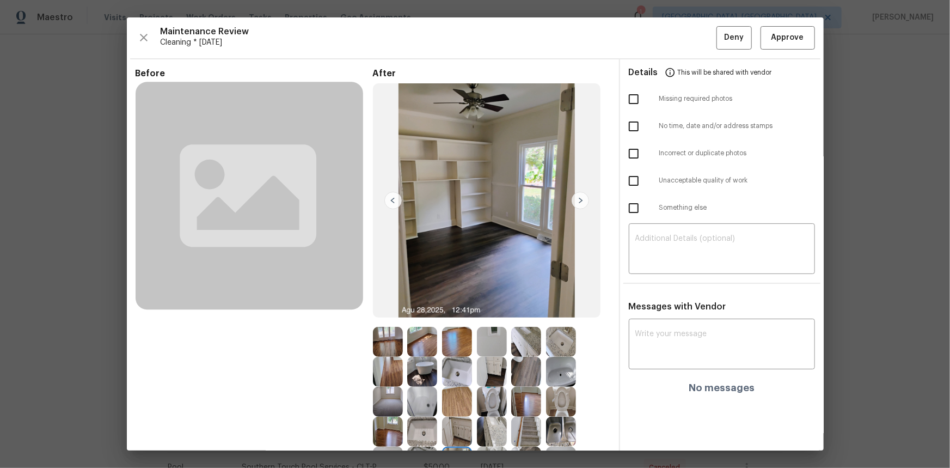
click at [576, 196] on img at bounding box center [580, 200] width 17 height 17
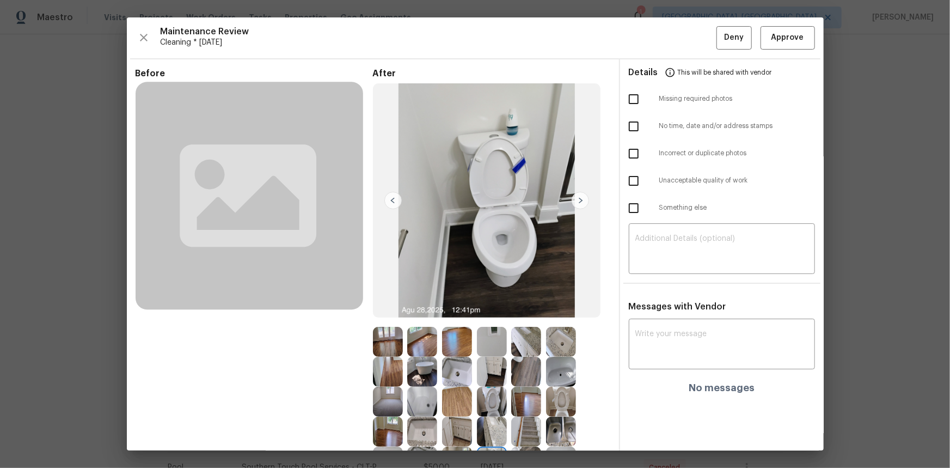
click at [576, 196] on img at bounding box center [580, 200] width 17 height 17
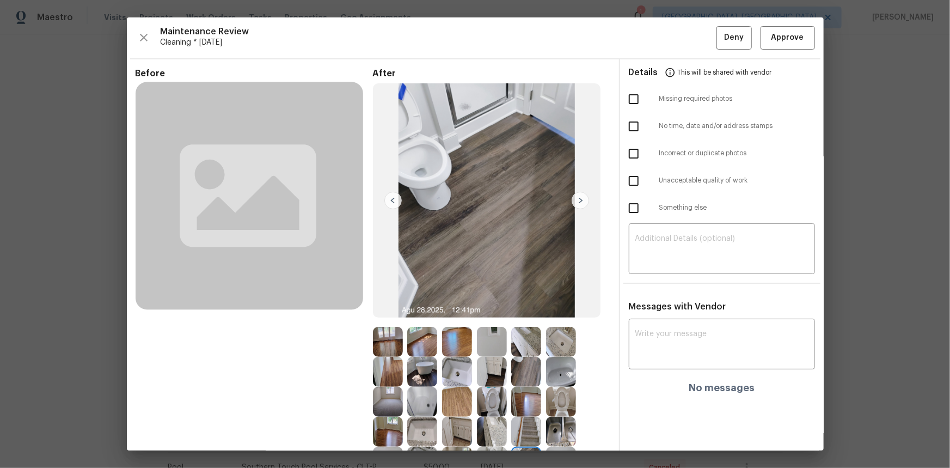
click at [576, 196] on img at bounding box center [580, 200] width 17 height 17
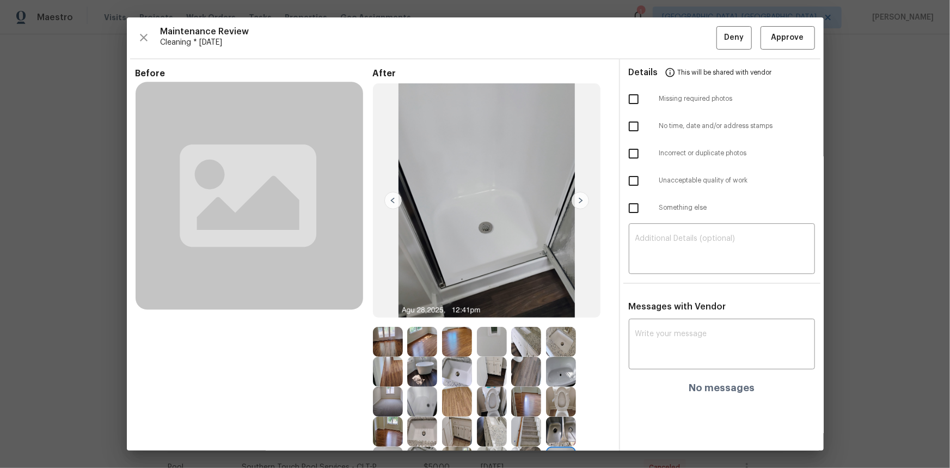
click at [576, 196] on img at bounding box center [580, 200] width 17 height 17
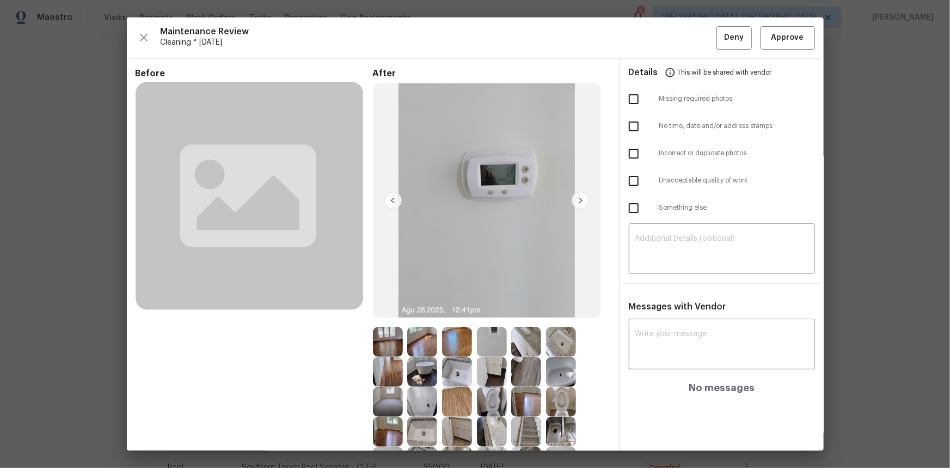
click at [576, 196] on img at bounding box center [580, 200] width 17 height 17
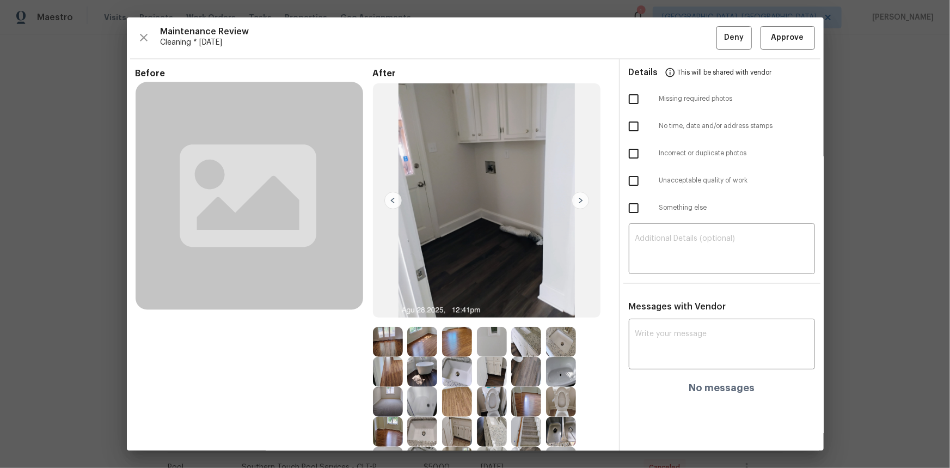
click at [576, 196] on img at bounding box center [580, 200] width 17 height 17
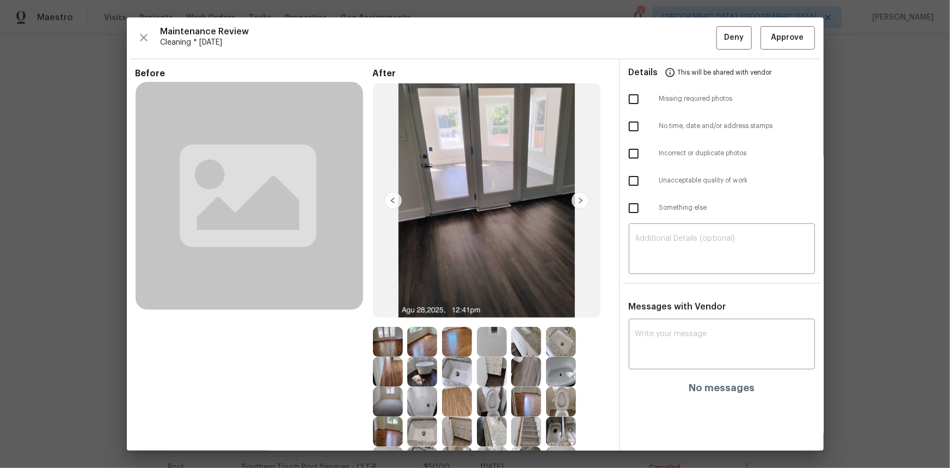
click at [576, 196] on img at bounding box center [580, 200] width 17 height 17
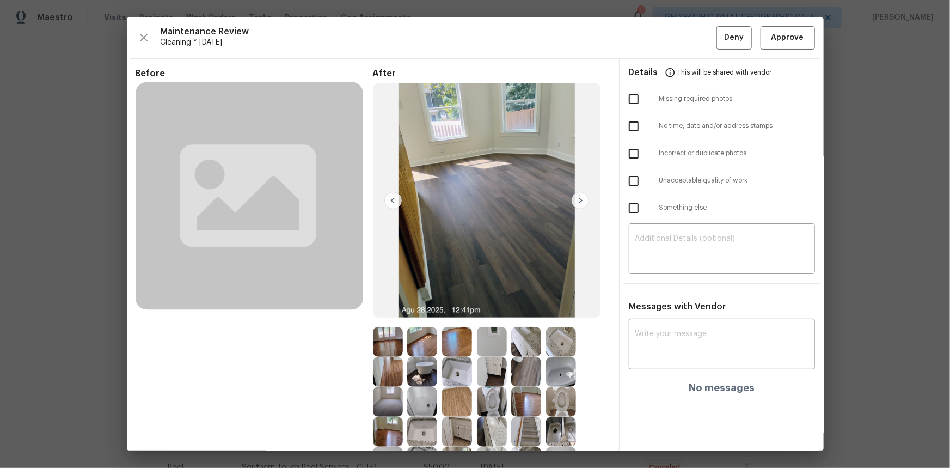
click at [576, 196] on img at bounding box center [580, 200] width 17 height 17
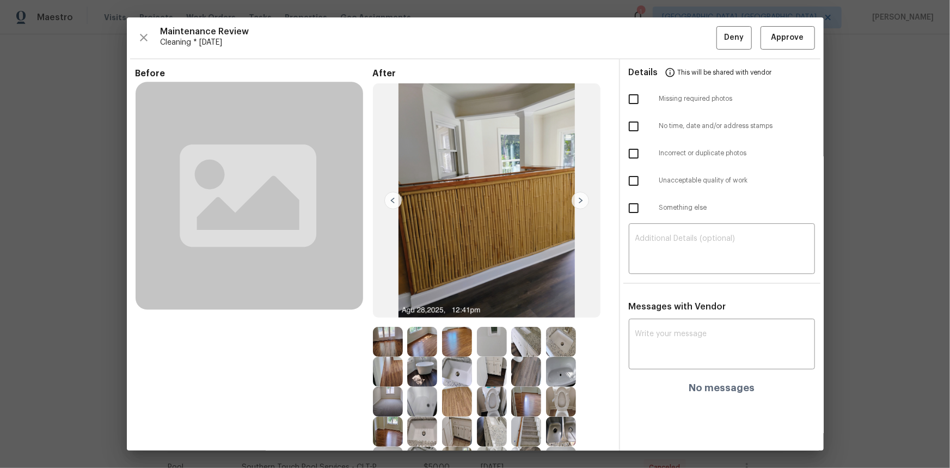
click at [576, 196] on img at bounding box center [580, 200] width 17 height 17
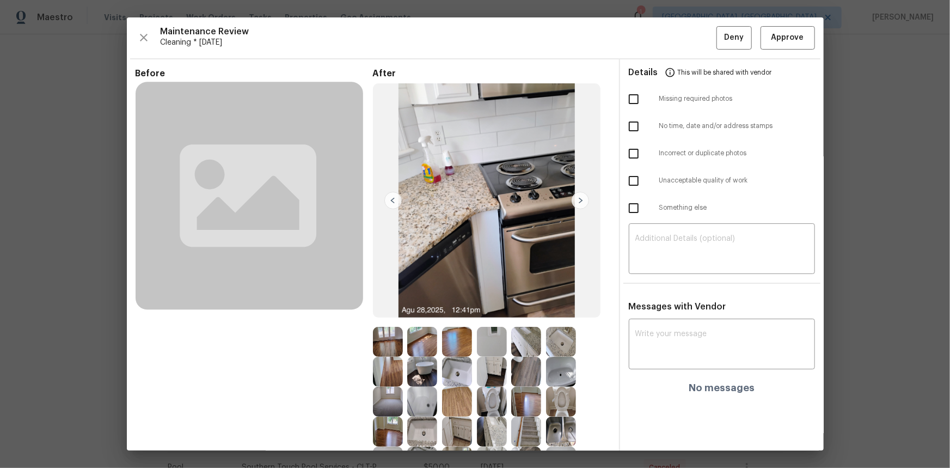
click at [576, 195] on img at bounding box center [580, 200] width 17 height 17
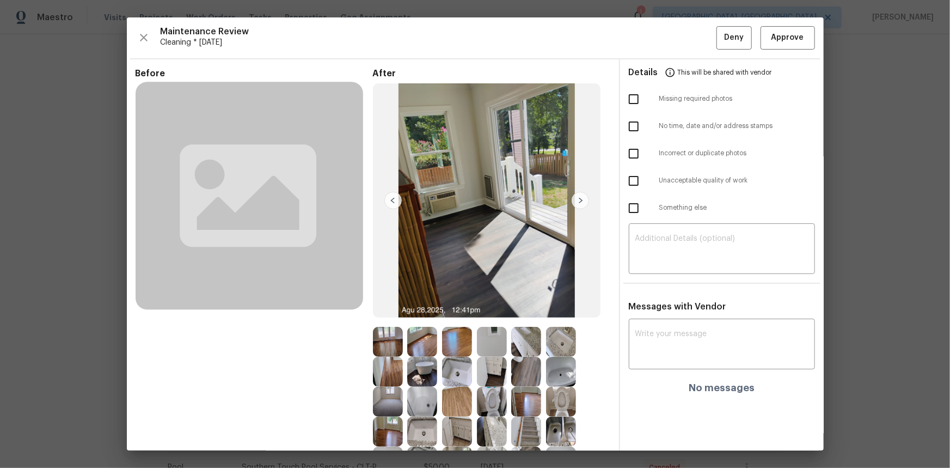
click at [576, 195] on img at bounding box center [580, 200] width 17 height 17
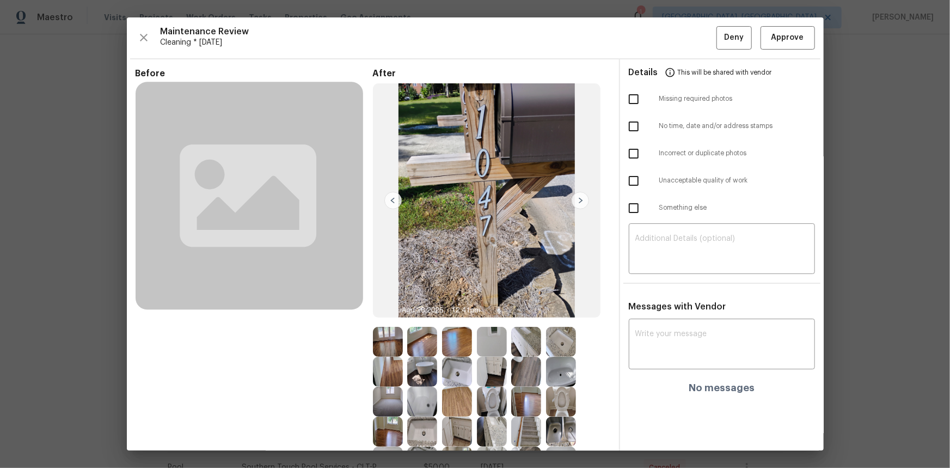
click at [576, 195] on img at bounding box center [580, 200] width 17 height 17
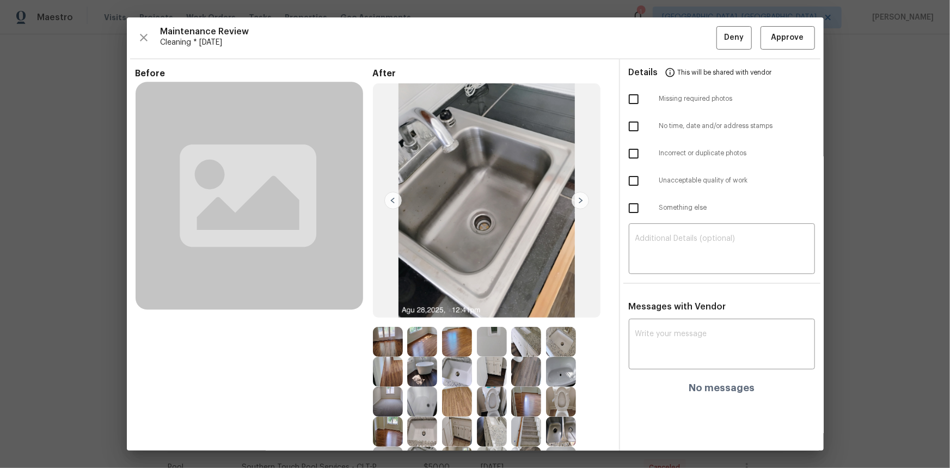
click at [576, 195] on img at bounding box center [580, 200] width 17 height 17
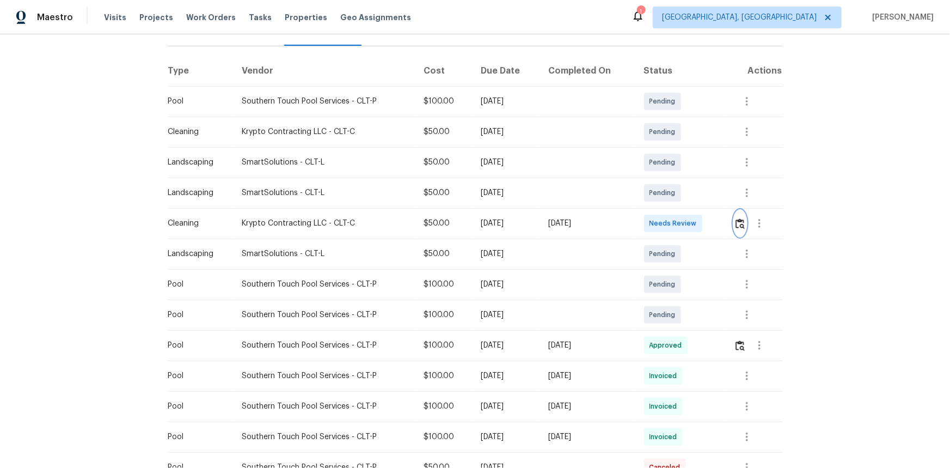
scroll to position [102, 0]
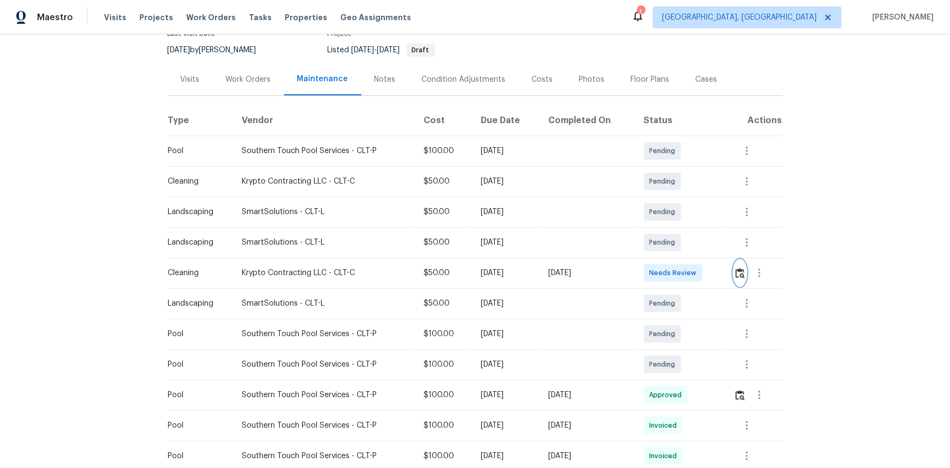
click at [735, 272] on img "button" at bounding box center [739, 273] width 9 height 10
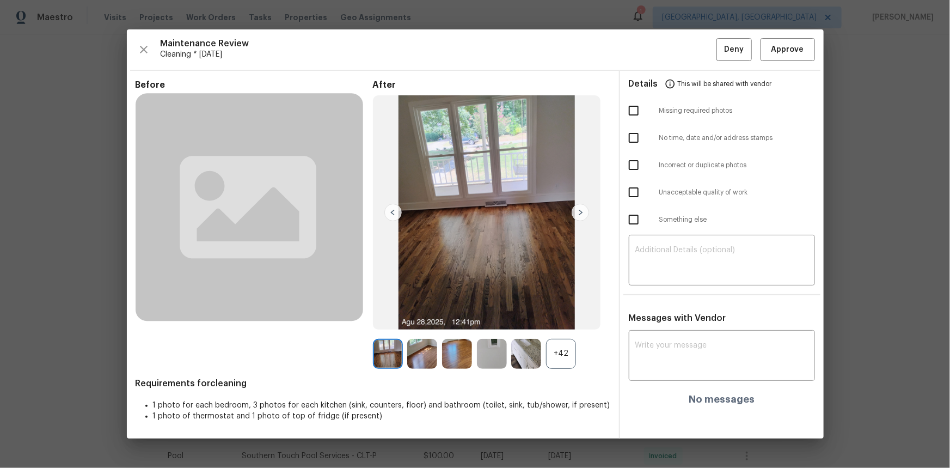
click at [553, 343] on div "+42" at bounding box center [561, 354] width 30 height 30
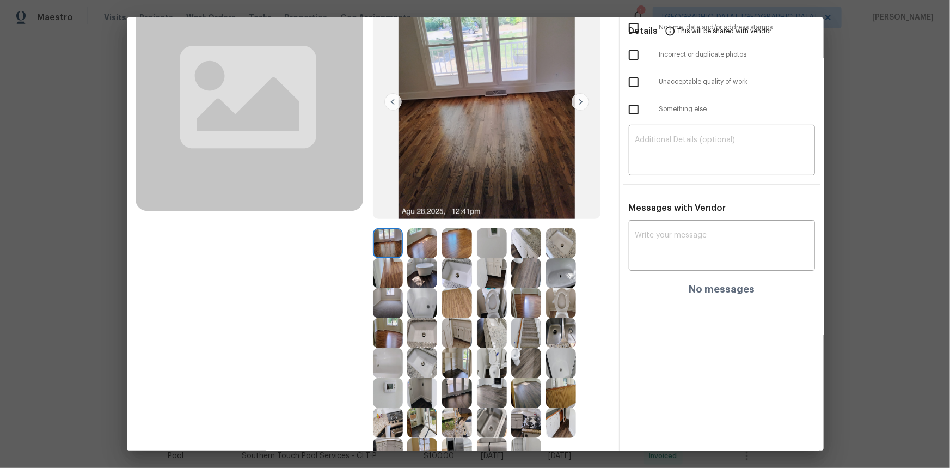
scroll to position [148, 0]
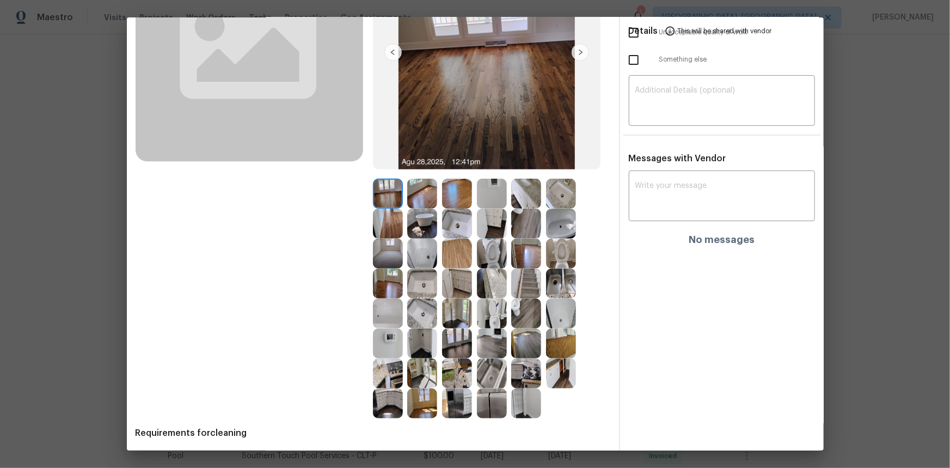
click at [521, 402] on img at bounding box center [526, 403] width 30 height 30
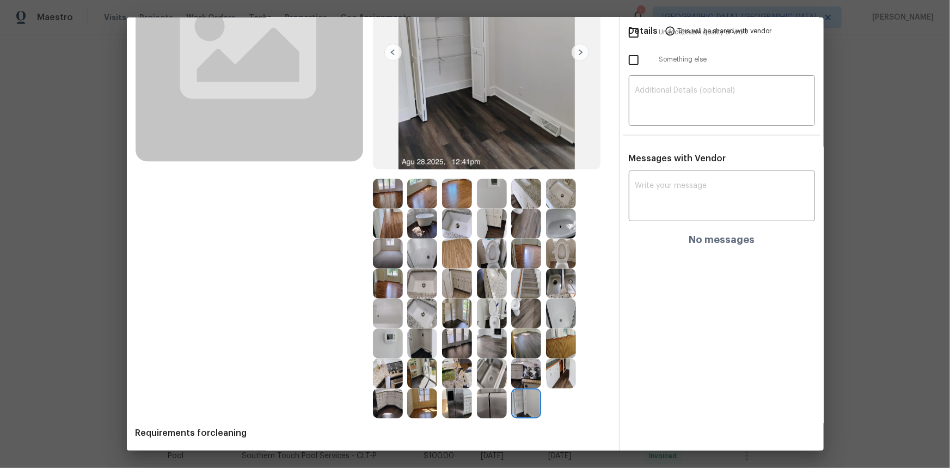
click at [389, 171] on div "After" at bounding box center [491, 169] width 237 height 498
click at [393, 185] on img at bounding box center [388, 194] width 30 height 30
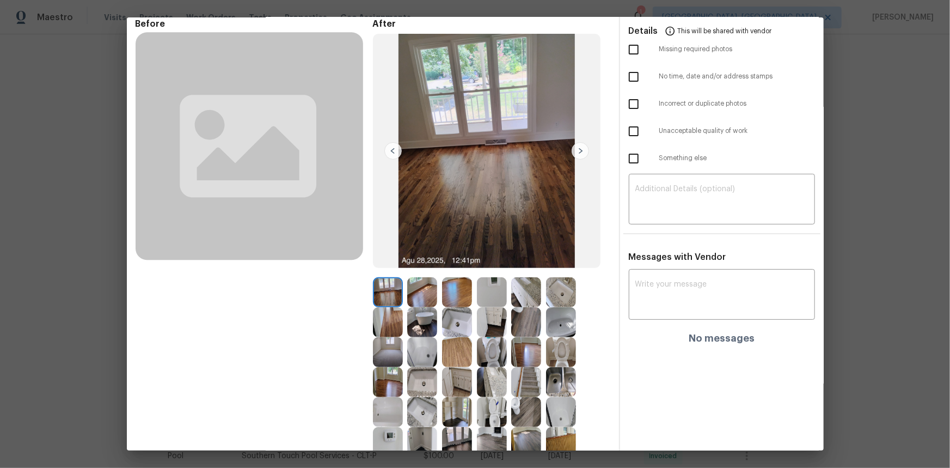
scroll to position [49, 0]
click at [578, 147] on img at bounding box center [580, 151] width 17 height 17
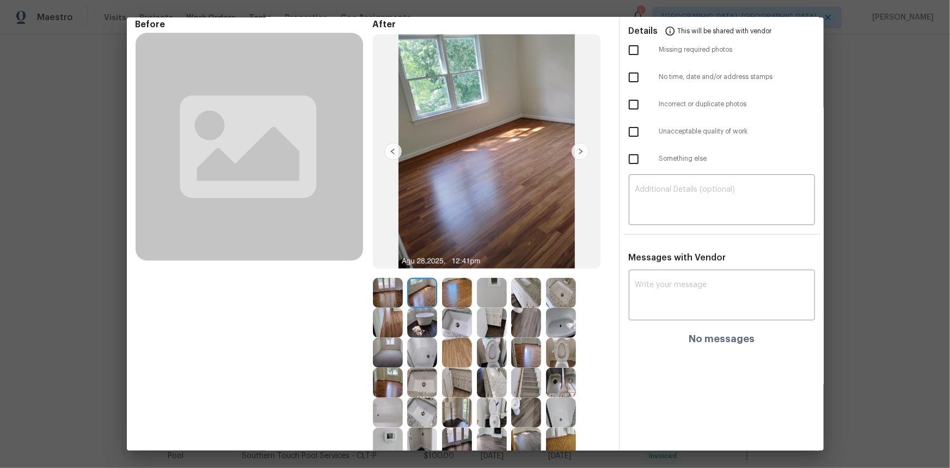
click at [578, 147] on img at bounding box center [580, 151] width 17 height 17
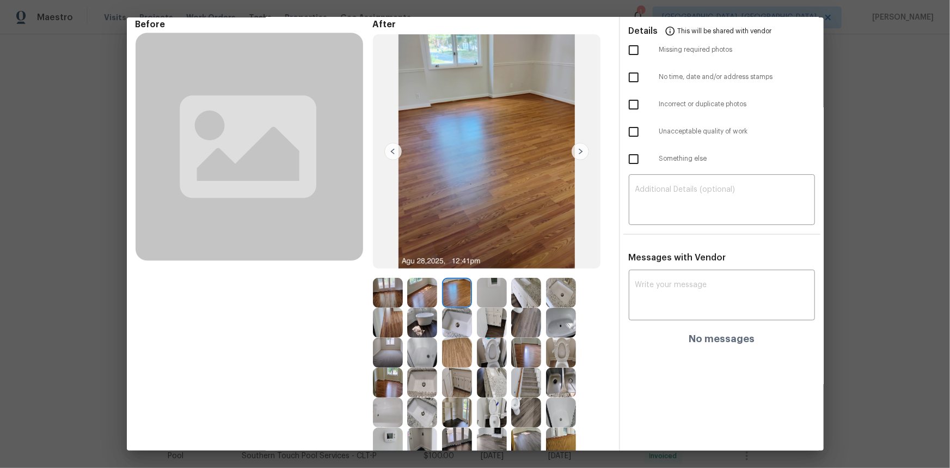
click at [578, 147] on img at bounding box center [580, 151] width 17 height 17
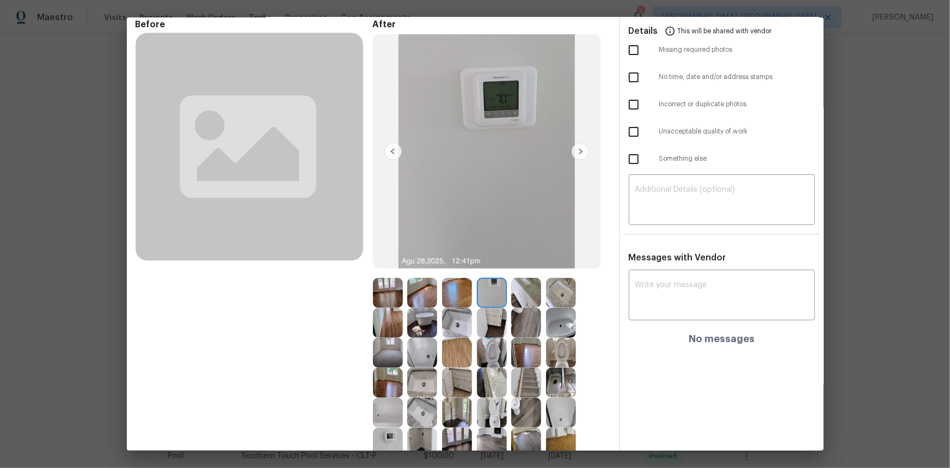
click at [578, 147] on img at bounding box center [580, 151] width 17 height 17
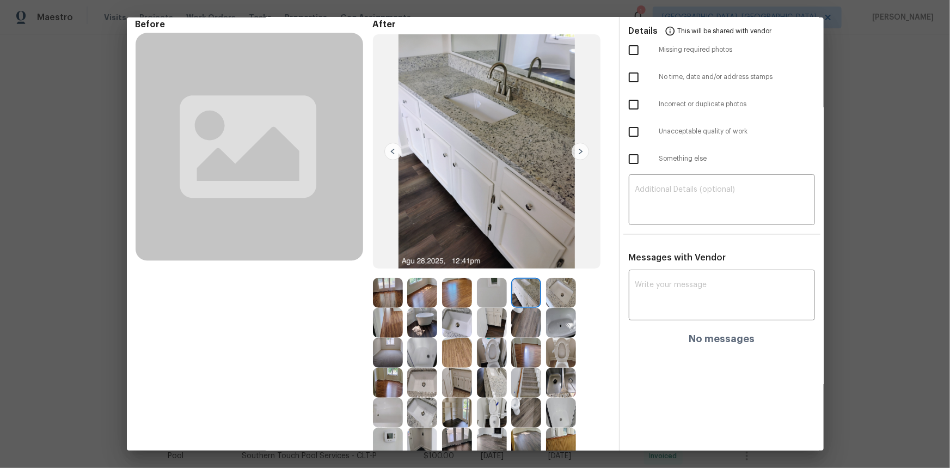
click at [578, 147] on img at bounding box center [580, 151] width 17 height 17
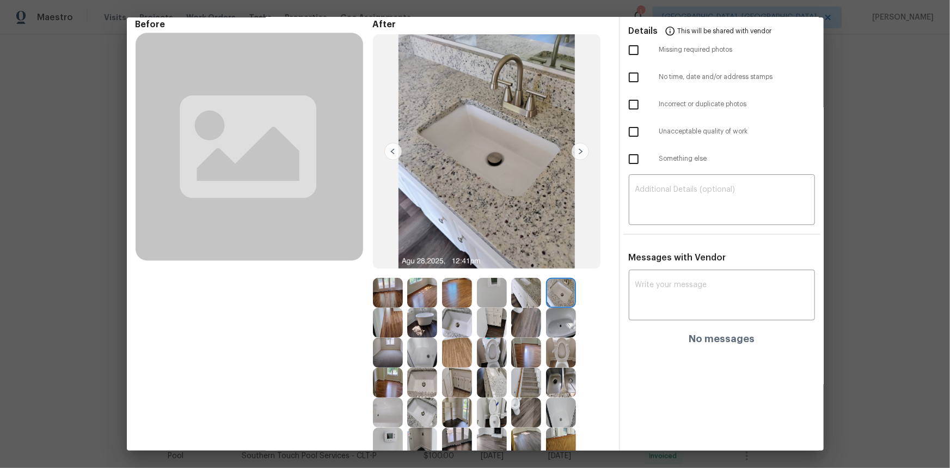
click at [578, 147] on img at bounding box center [580, 151] width 17 height 17
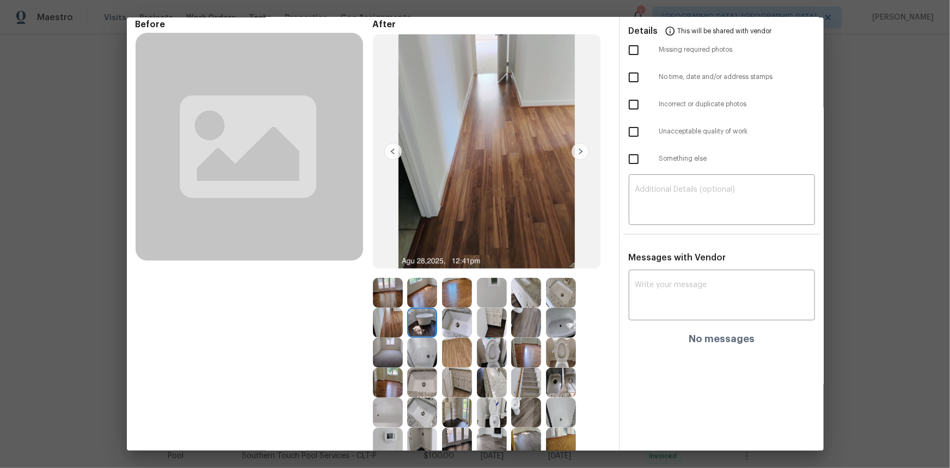
click at [579, 147] on img at bounding box center [580, 151] width 17 height 17
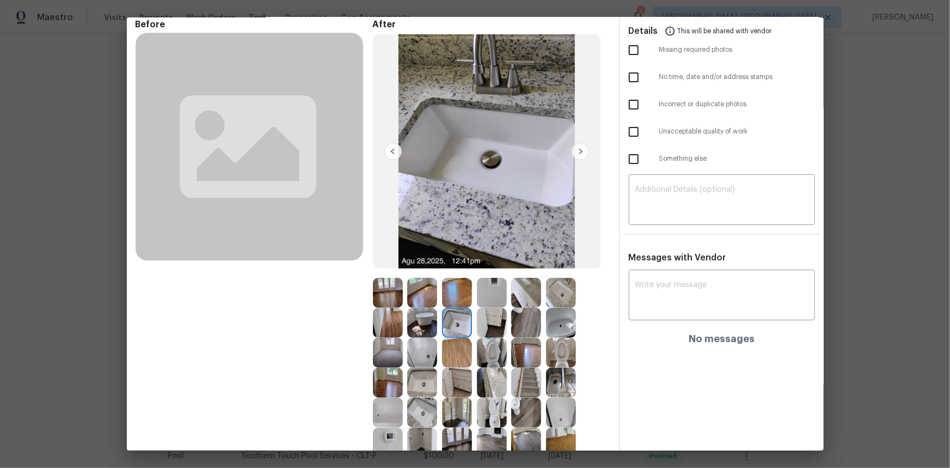
click at [579, 147] on img at bounding box center [580, 151] width 17 height 17
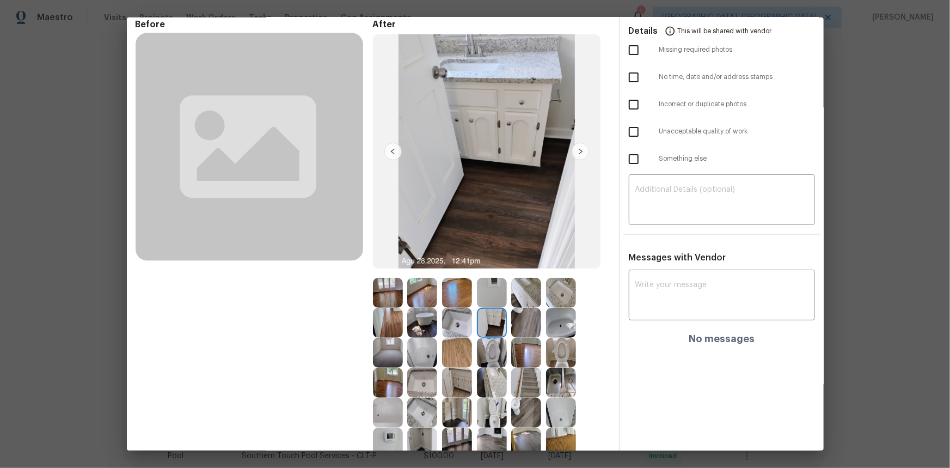
click at [579, 147] on img at bounding box center [580, 151] width 17 height 17
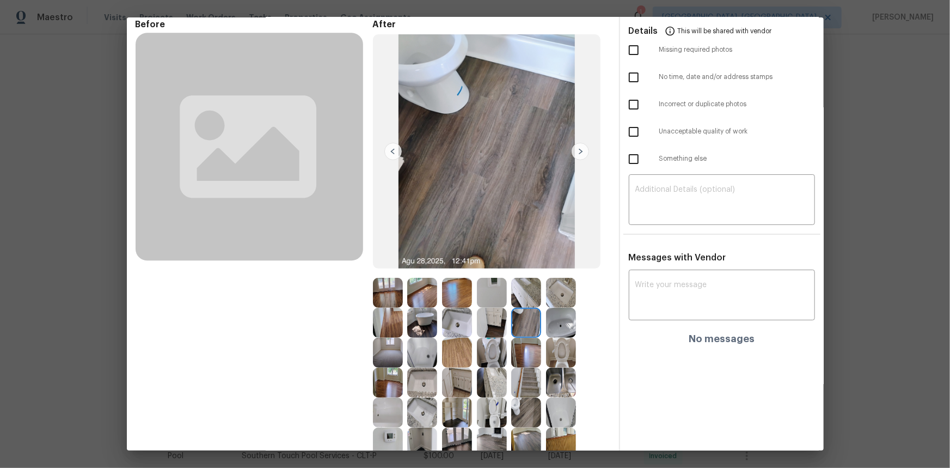
click at [579, 147] on img at bounding box center [580, 151] width 17 height 17
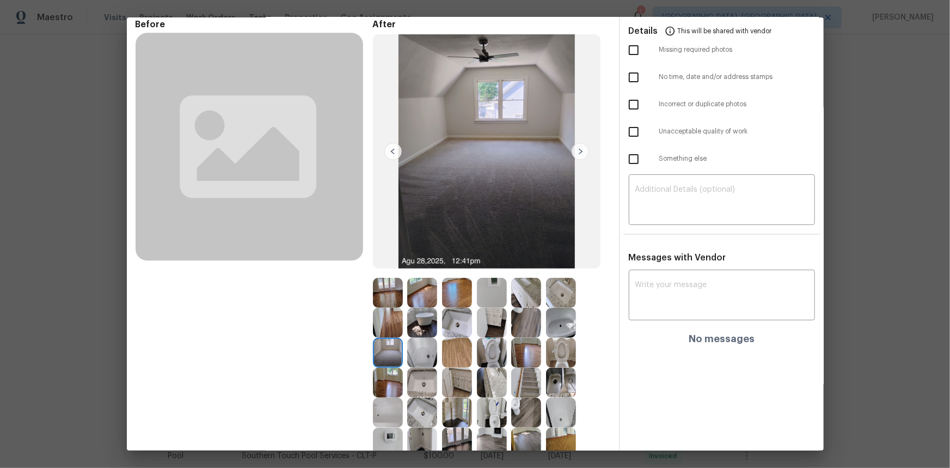
click at [579, 147] on img at bounding box center [580, 151] width 17 height 17
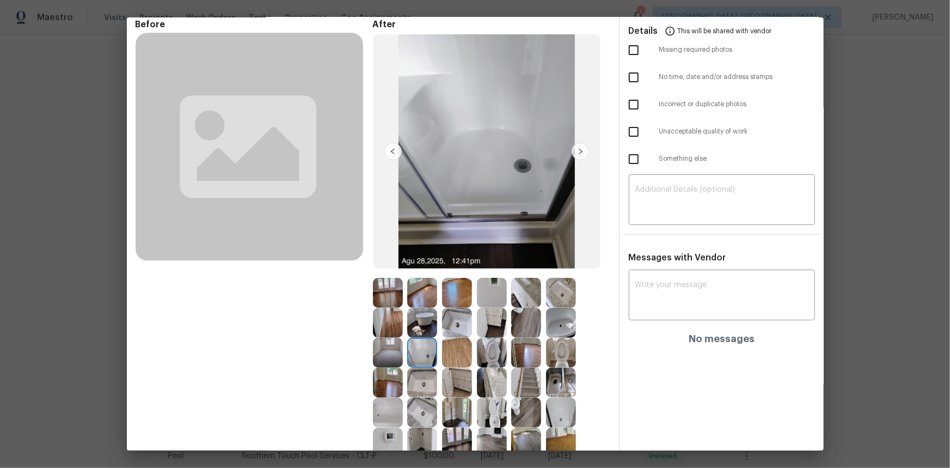
click at [579, 147] on img at bounding box center [580, 151] width 17 height 17
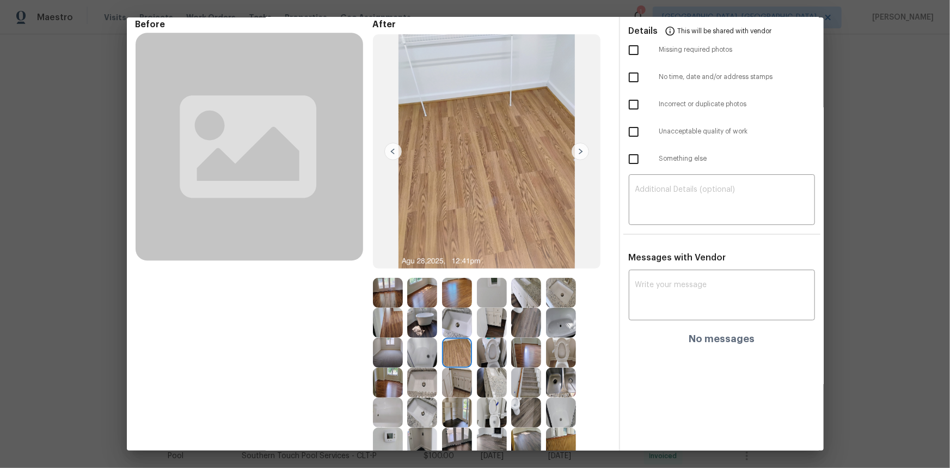
drag, startPoint x: 579, startPoint y: 147, endPoint x: 641, endPoint y: 160, distance: 62.9
click at [579, 147] on img at bounding box center [580, 151] width 17 height 17
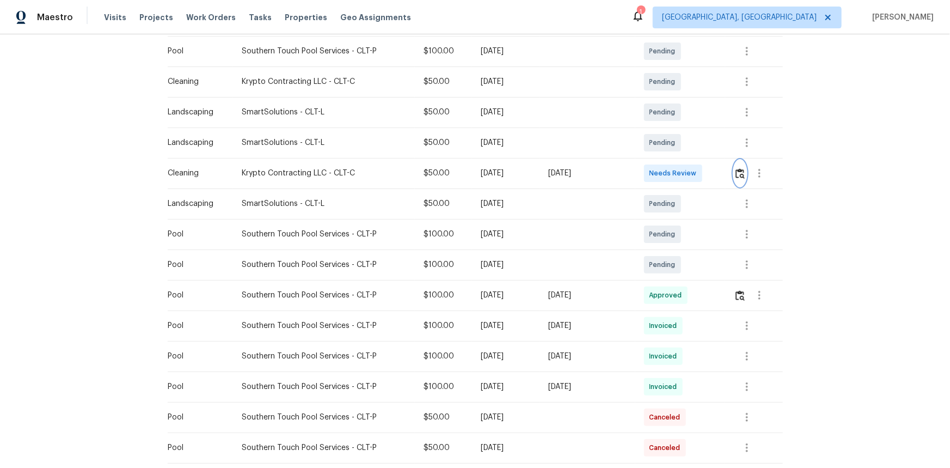
scroll to position [201, 0]
click at [740, 174] on img "button" at bounding box center [739, 174] width 9 height 10
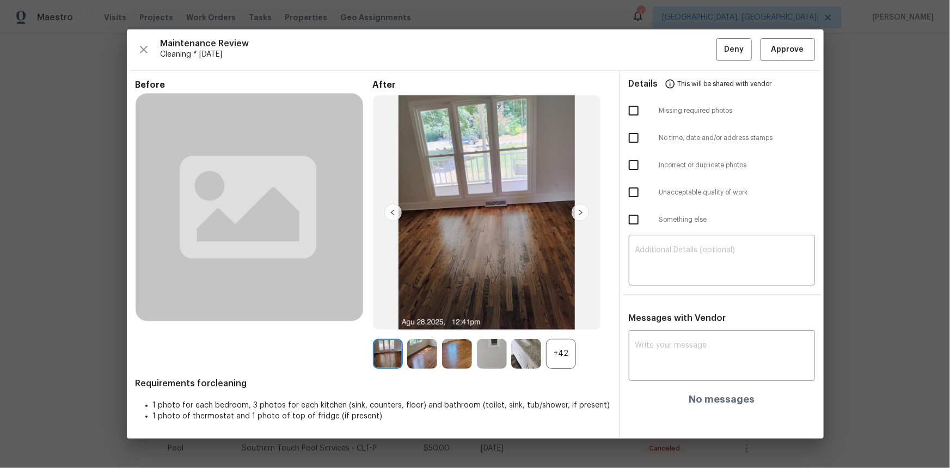
click at [550, 355] on div "+42" at bounding box center [561, 354] width 30 height 30
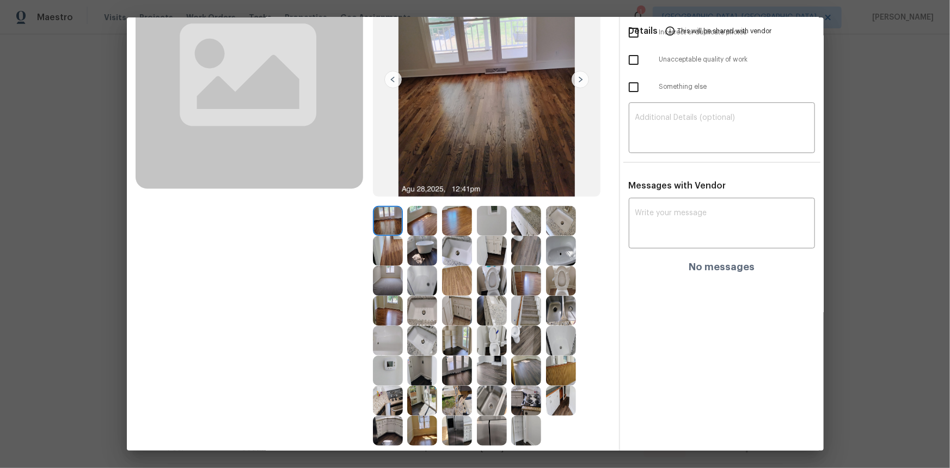
scroll to position [87, 0]
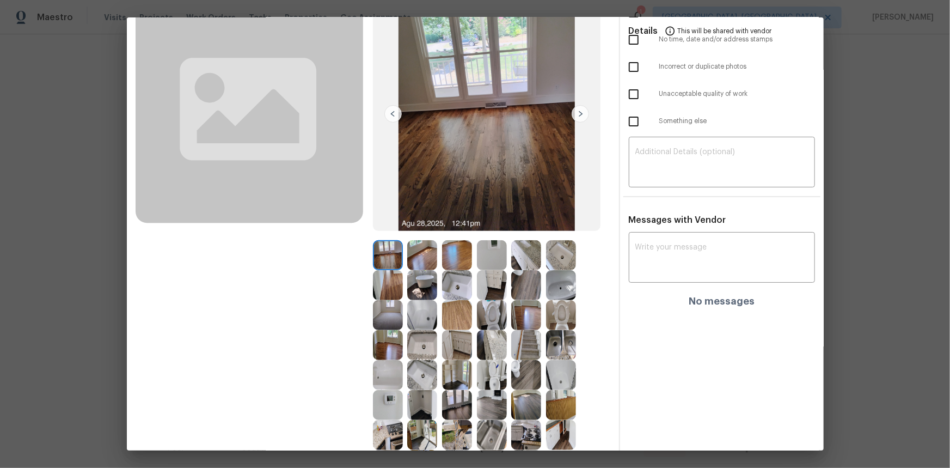
click at [500, 296] on img at bounding box center [492, 285] width 30 height 30
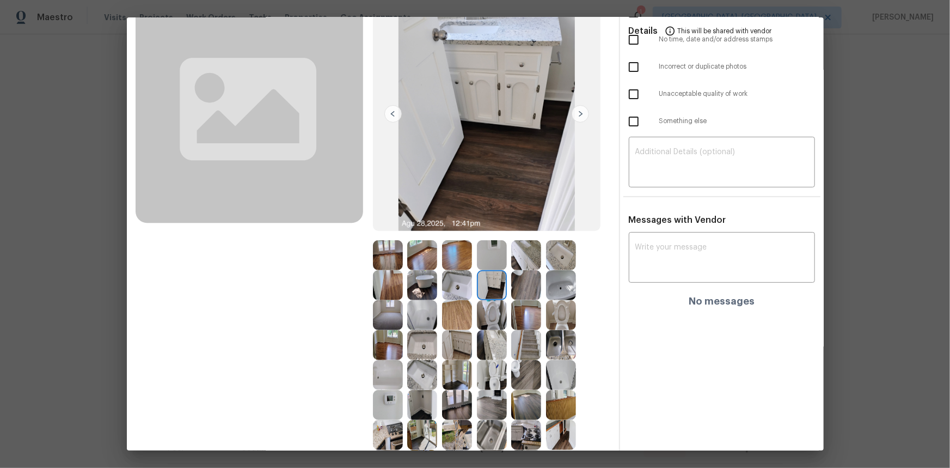
click at [450, 294] on img at bounding box center [457, 285] width 30 height 30
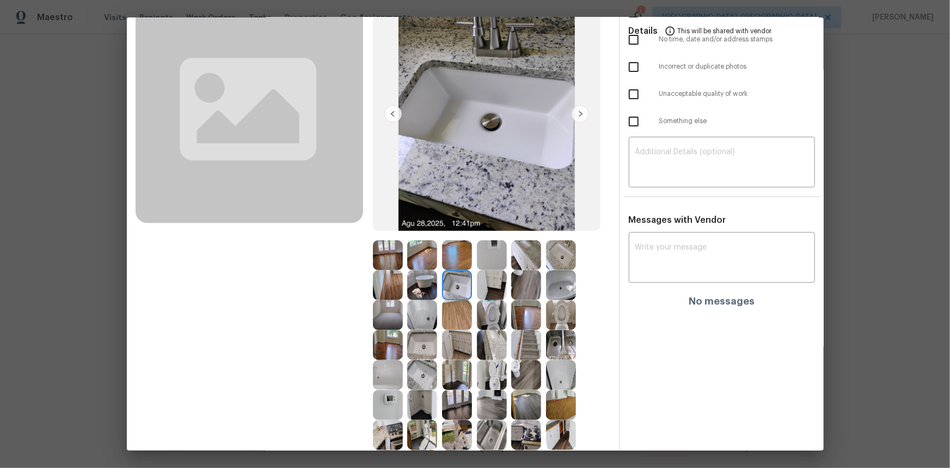
click at [453, 343] on img at bounding box center [457, 345] width 30 height 30
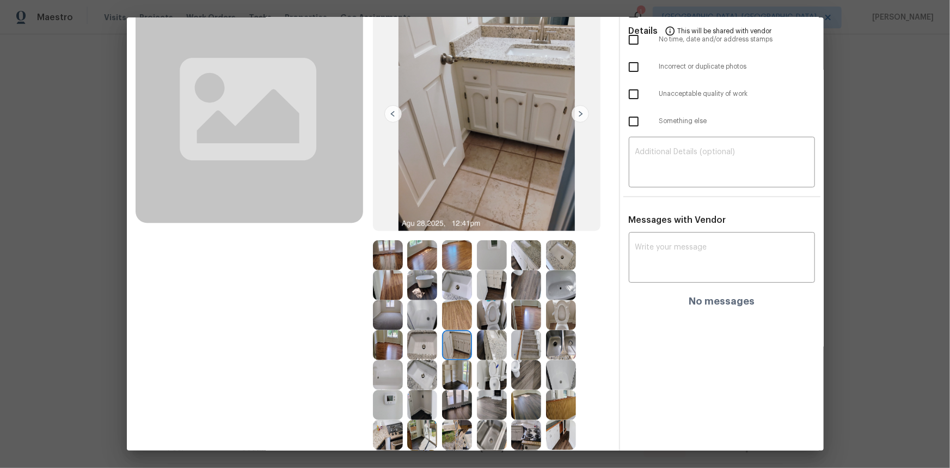
click at [494, 352] on img at bounding box center [492, 345] width 30 height 30
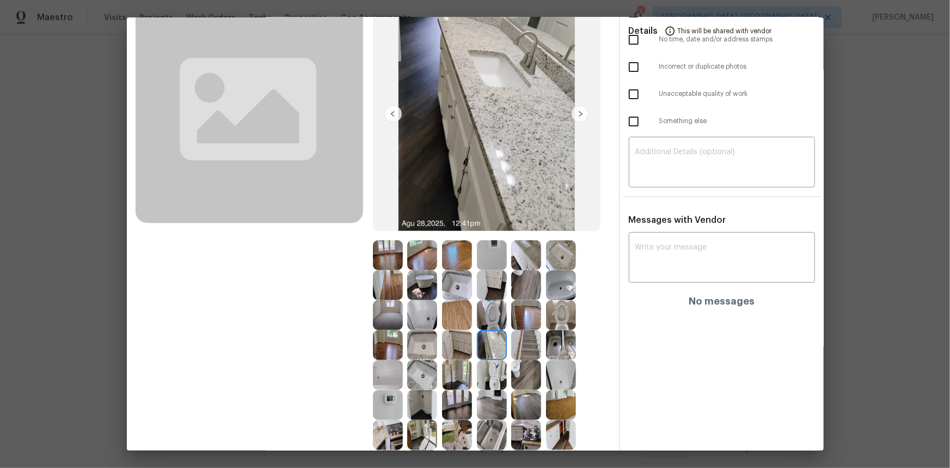
click at [521, 331] on img at bounding box center [526, 345] width 30 height 30
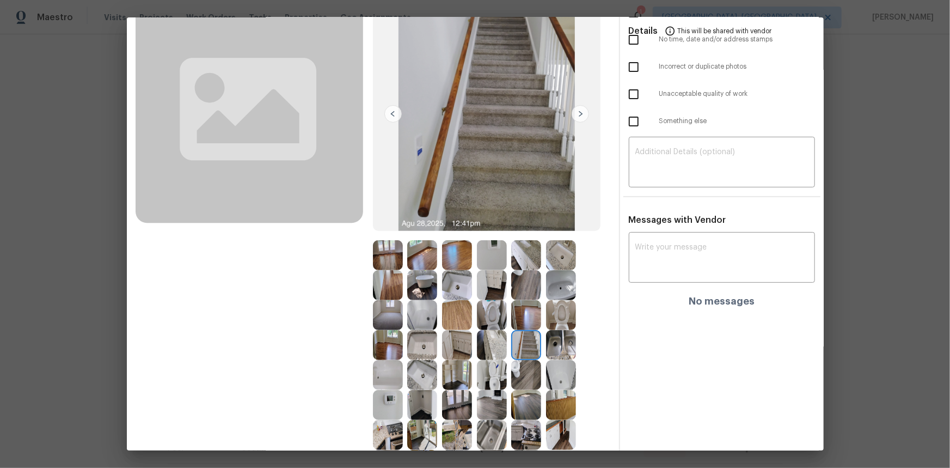
click at [518, 329] on img at bounding box center [526, 315] width 30 height 30
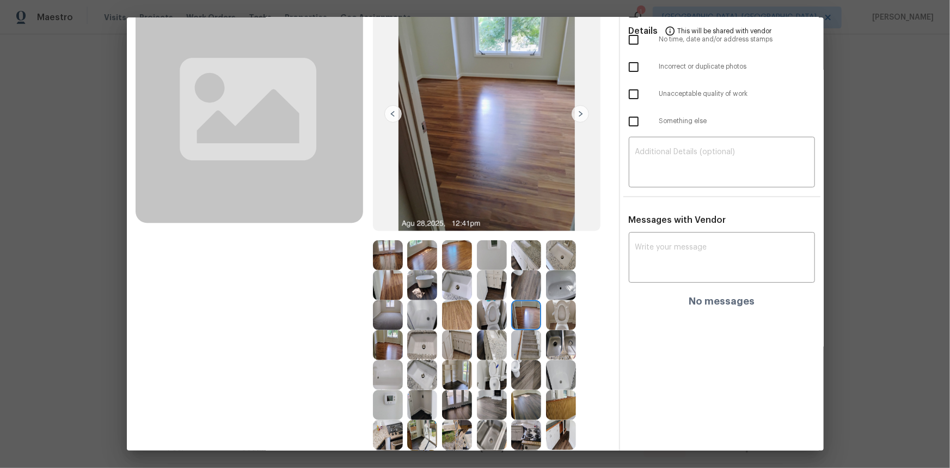
click at [392, 256] on img at bounding box center [388, 255] width 30 height 30
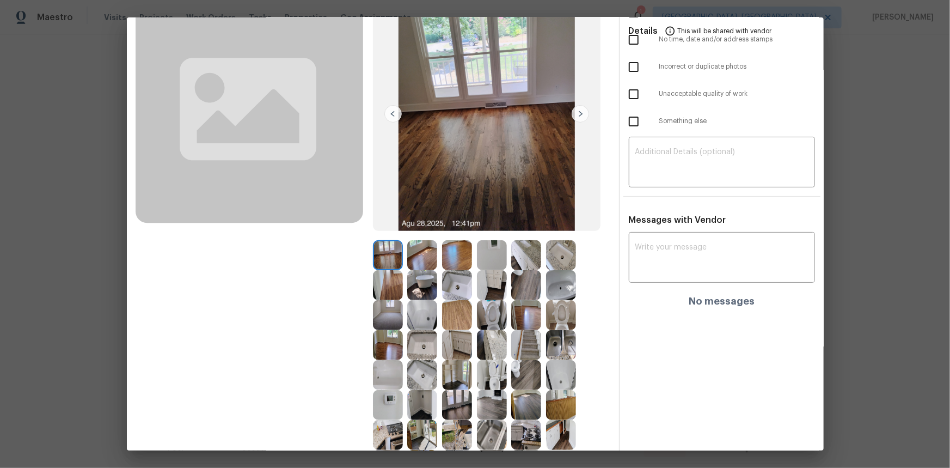
click at [573, 114] on img at bounding box center [580, 113] width 17 height 17
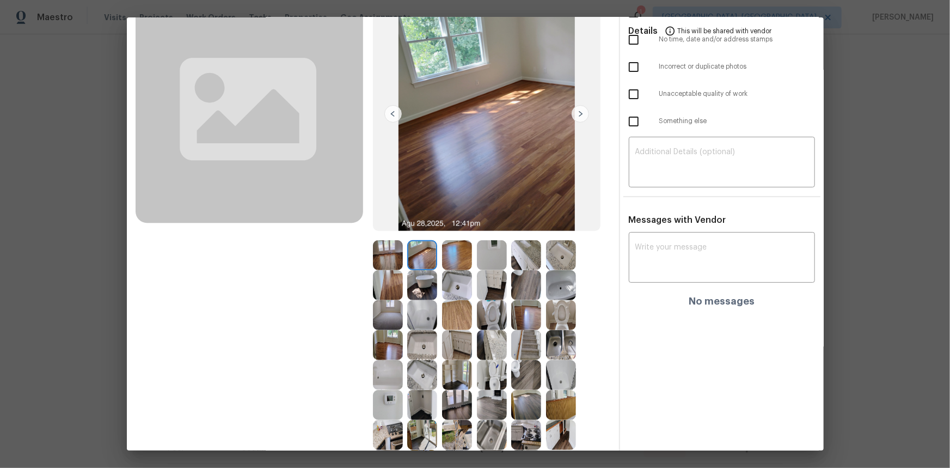
click at [573, 114] on img at bounding box center [580, 113] width 17 height 17
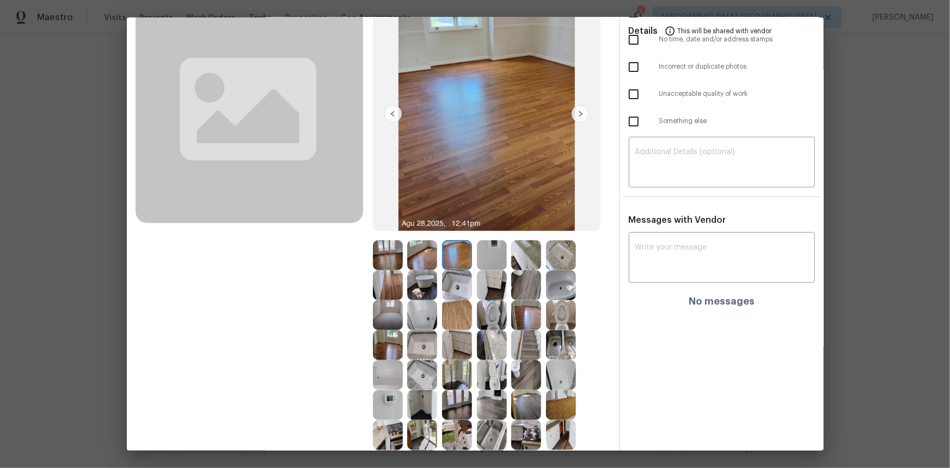
click at [573, 114] on img at bounding box center [580, 113] width 17 height 17
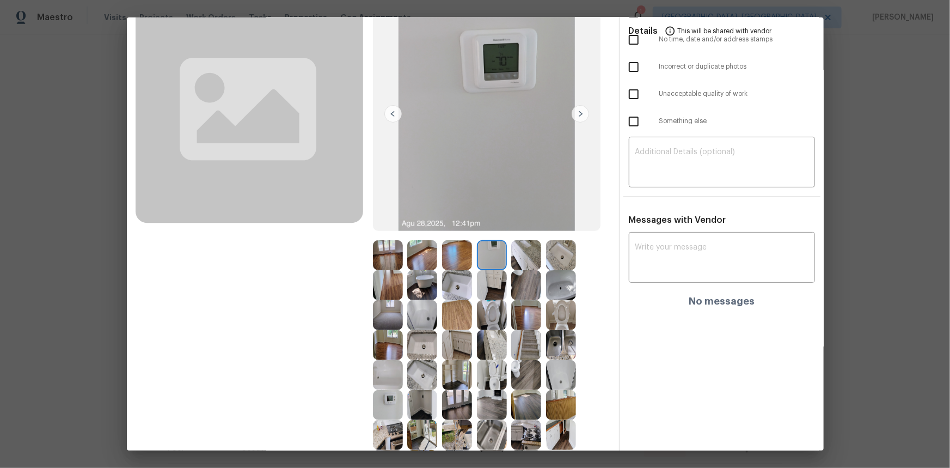
click at [573, 114] on img at bounding box center [580, 113] width 17 height 17
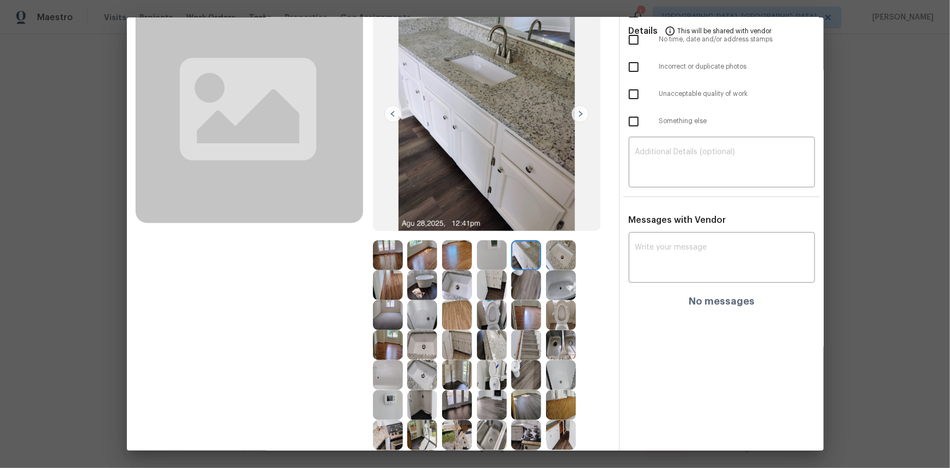
click at [453, 245] on img at bounding box center [457, 255] width 30 height 30
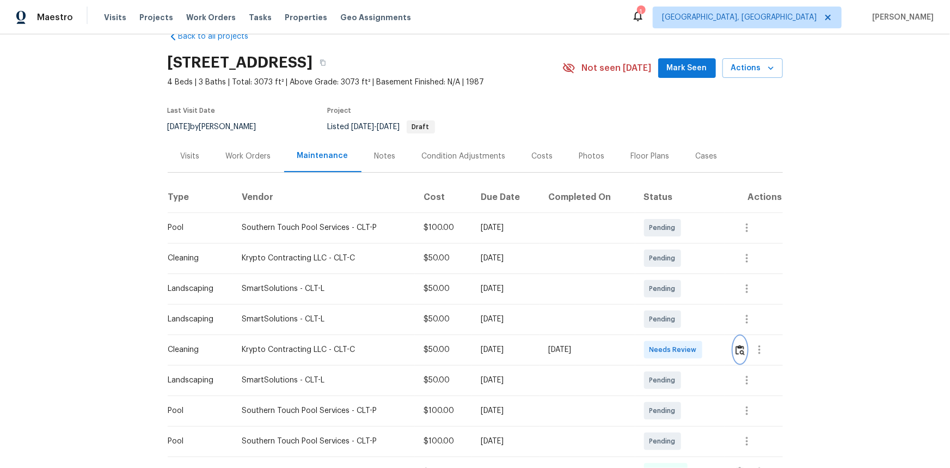
scroll to position [0, 0]
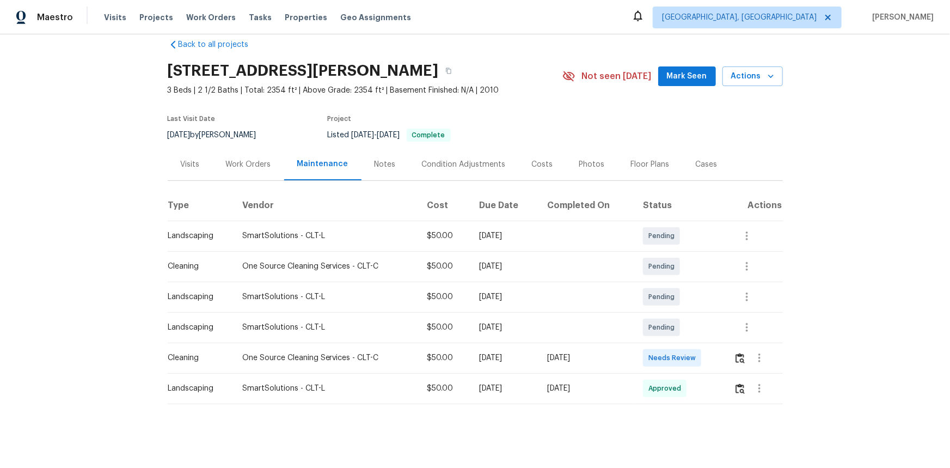
scroll to position [25, 0]
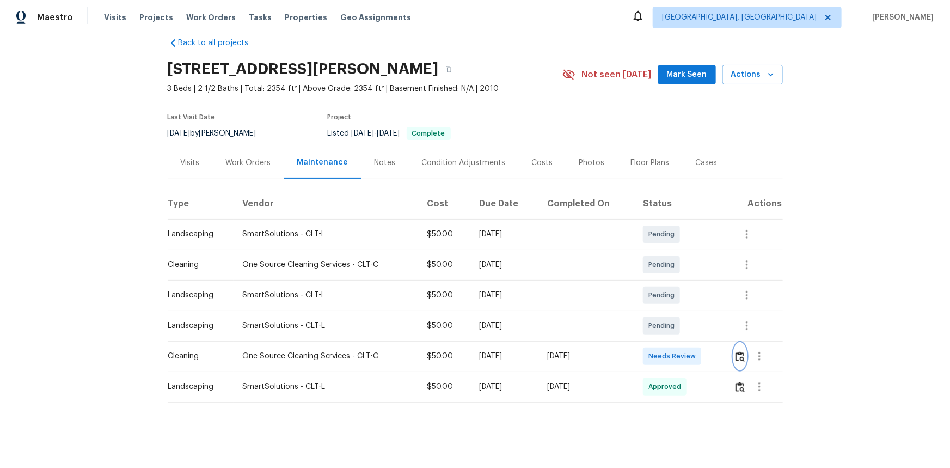
click at [675, 312] on img "button" at bounding box center [739, 356] width 9 height 10
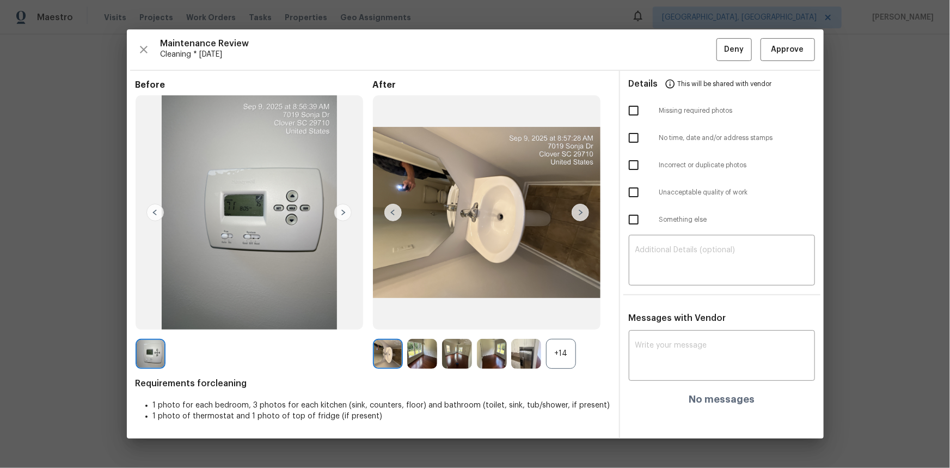
click at [566, 312] on div "+14" at bounding box center [561, 354] width 30 height 30
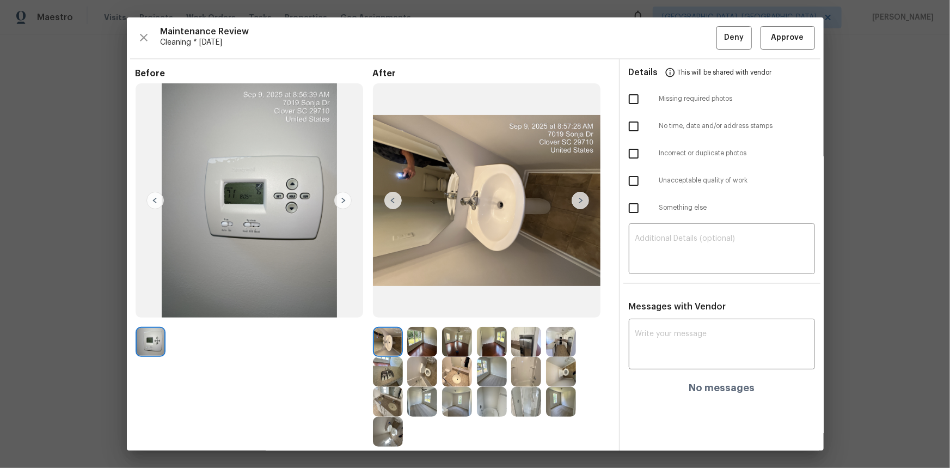
click at [140, 312] on img at bounding box center [151, 342] width 30 height 30
click at [675, 44] on button "Approve" at bounding box center [787, 37] width 54 height 23
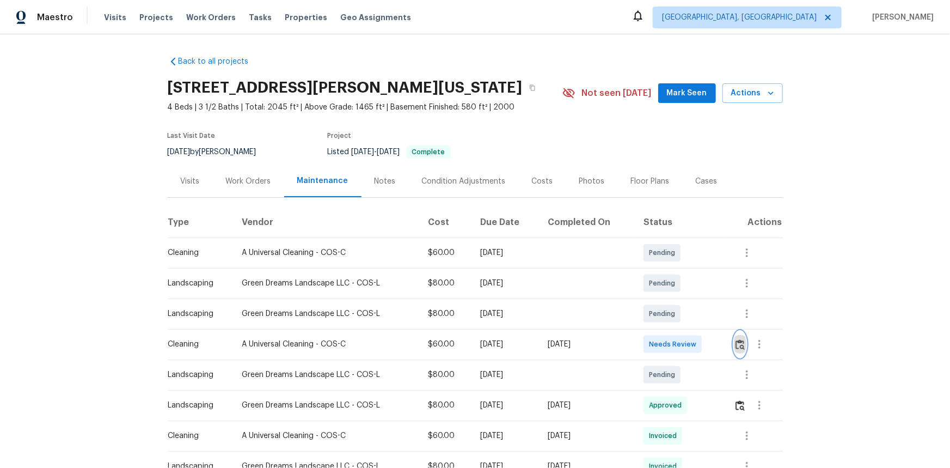
click at [740, 341] on img "button" at bounding box center [739, 344] width 9 height 10
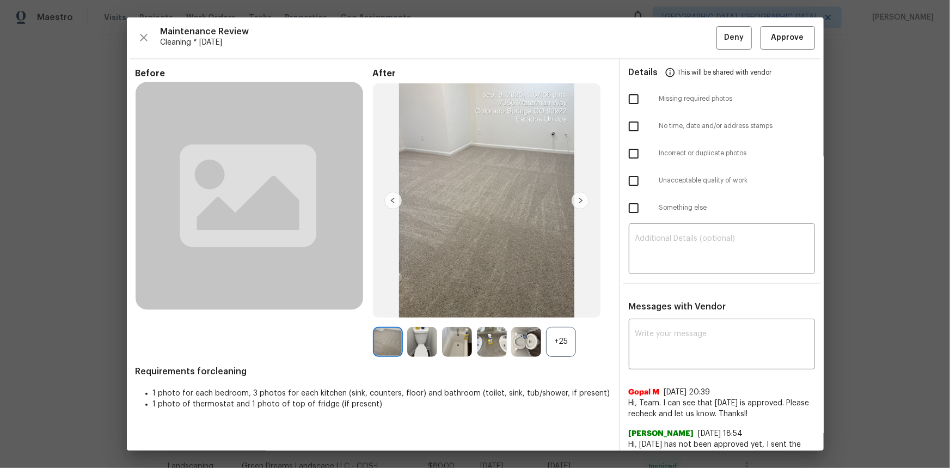
click at [561, 334] on div "+25" at bounding box center [561, 342] width 30 height 30
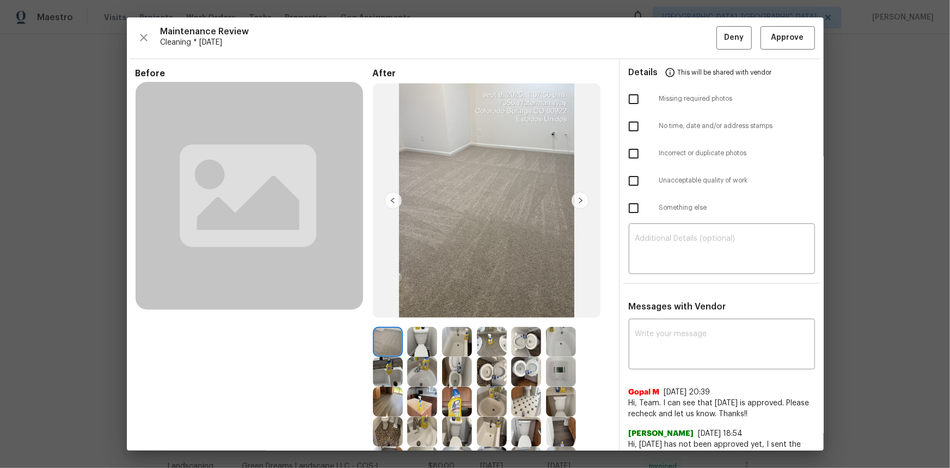
click at [561, 374] on img at bounding box center [561, 372] width 30 height 30
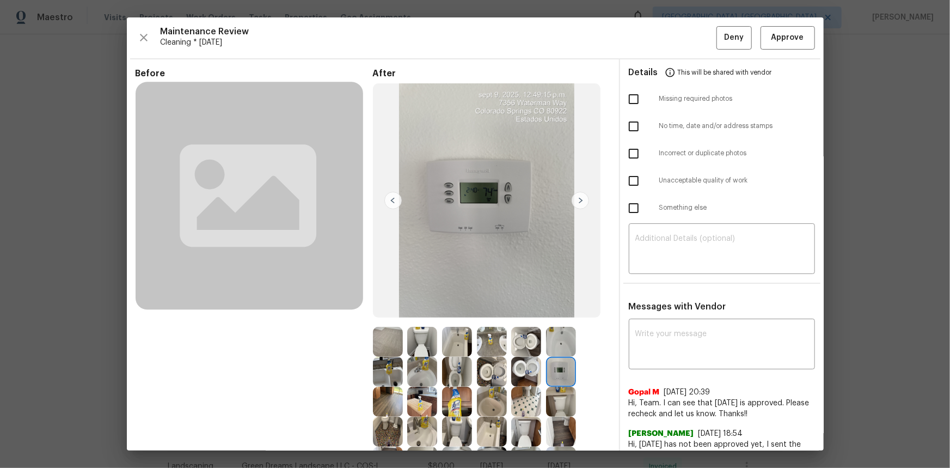
click at [561, 374] on img at bounding box center [561, 372] width 30 height 30
drag, startPoint x: 561, startPoint y: 374, endPoint x: 217, endPoint y: 124, distance: 425.8
click at [560, 374] on img at bounding box center [561, 372] width 30 height 30
click at [558, 376] on img at bounding box center [561, 372] width 30 height 30
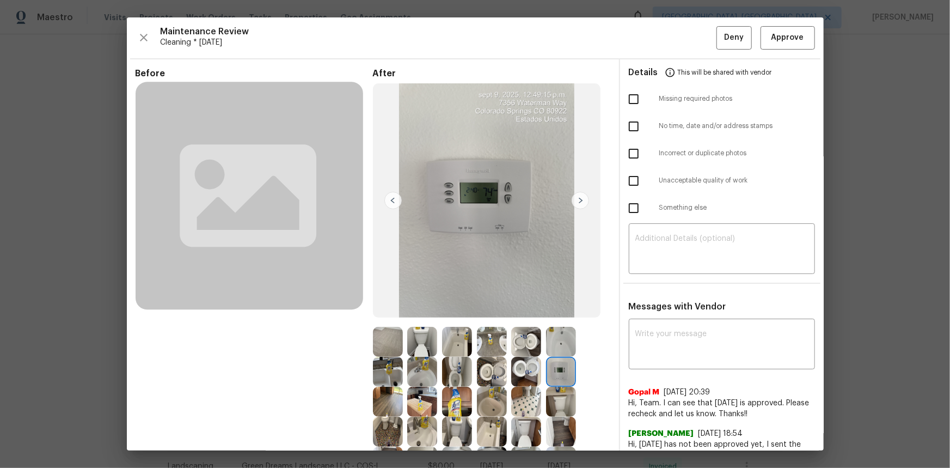
click at [558, 376] on img at bounding box center [561, 372] width 30 height 30
click at [554, 373] on img at bounding box center [561, 372] width 30 height 30
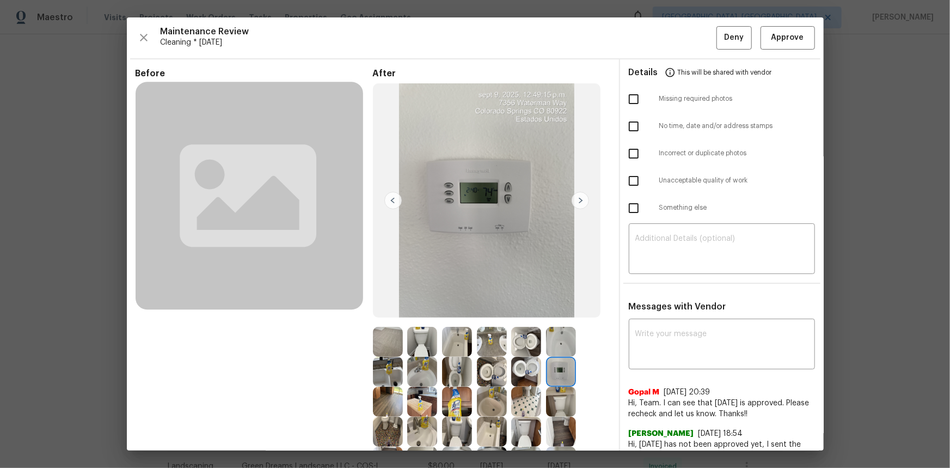
click at [557, 372] on img at bounding box center [561, 372] width 30 height 30
click at [791, 42] on span "Approve" at bounding box center [787, 38] width 33 height 14
